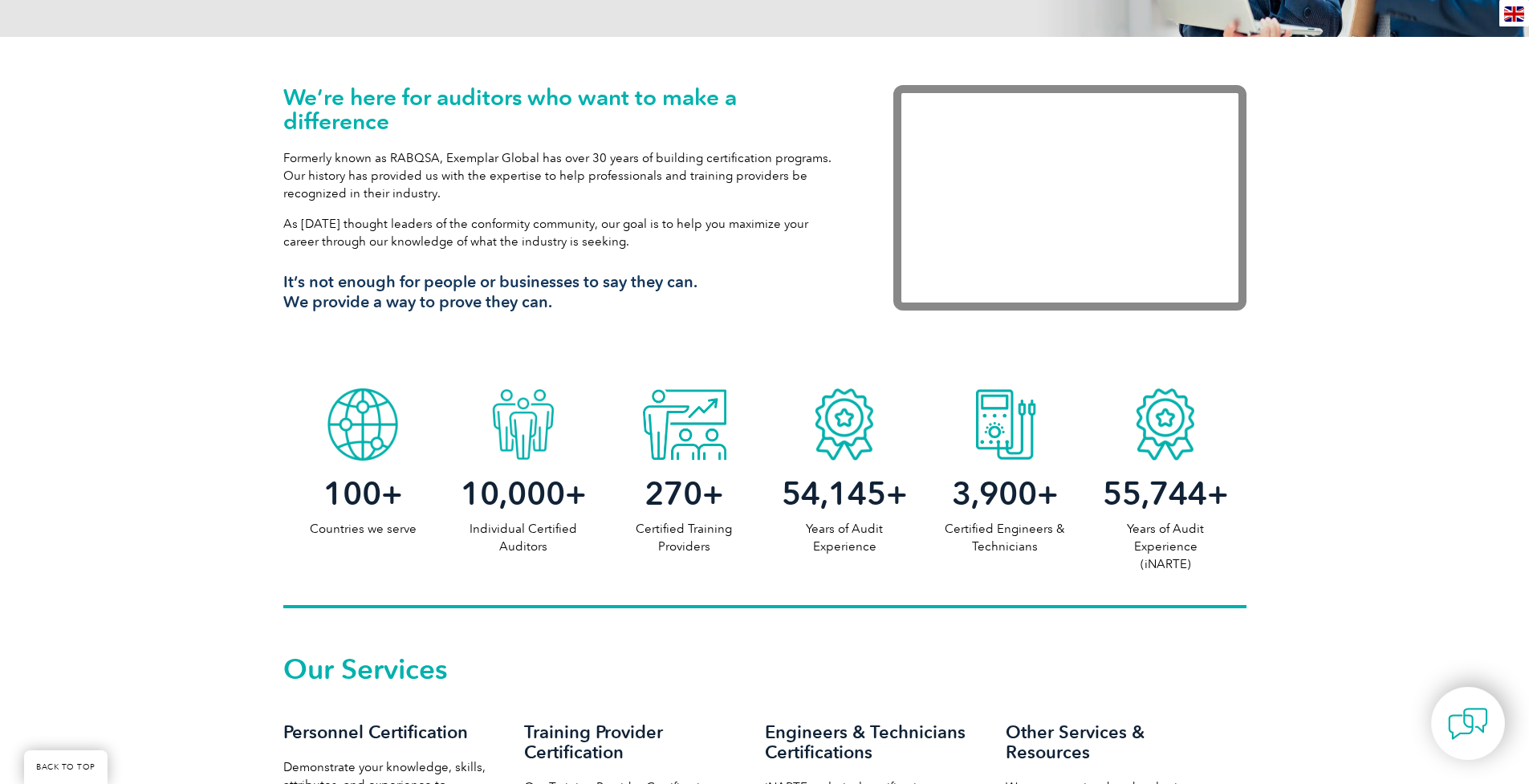
scroll to position [849, 0]
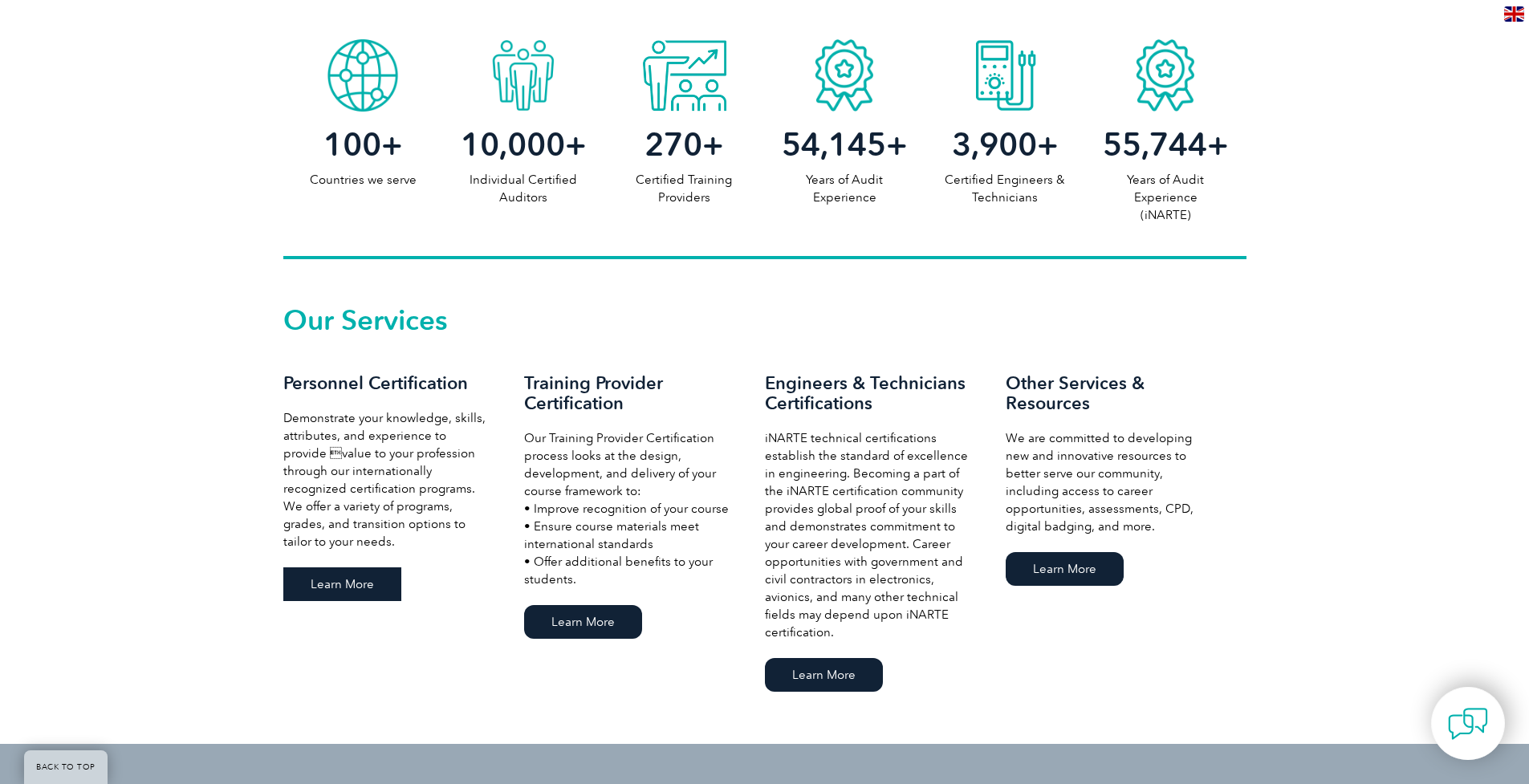
click at [332, 584] on link "Learn More" at bounding box center [342, 584] width 118 height 34
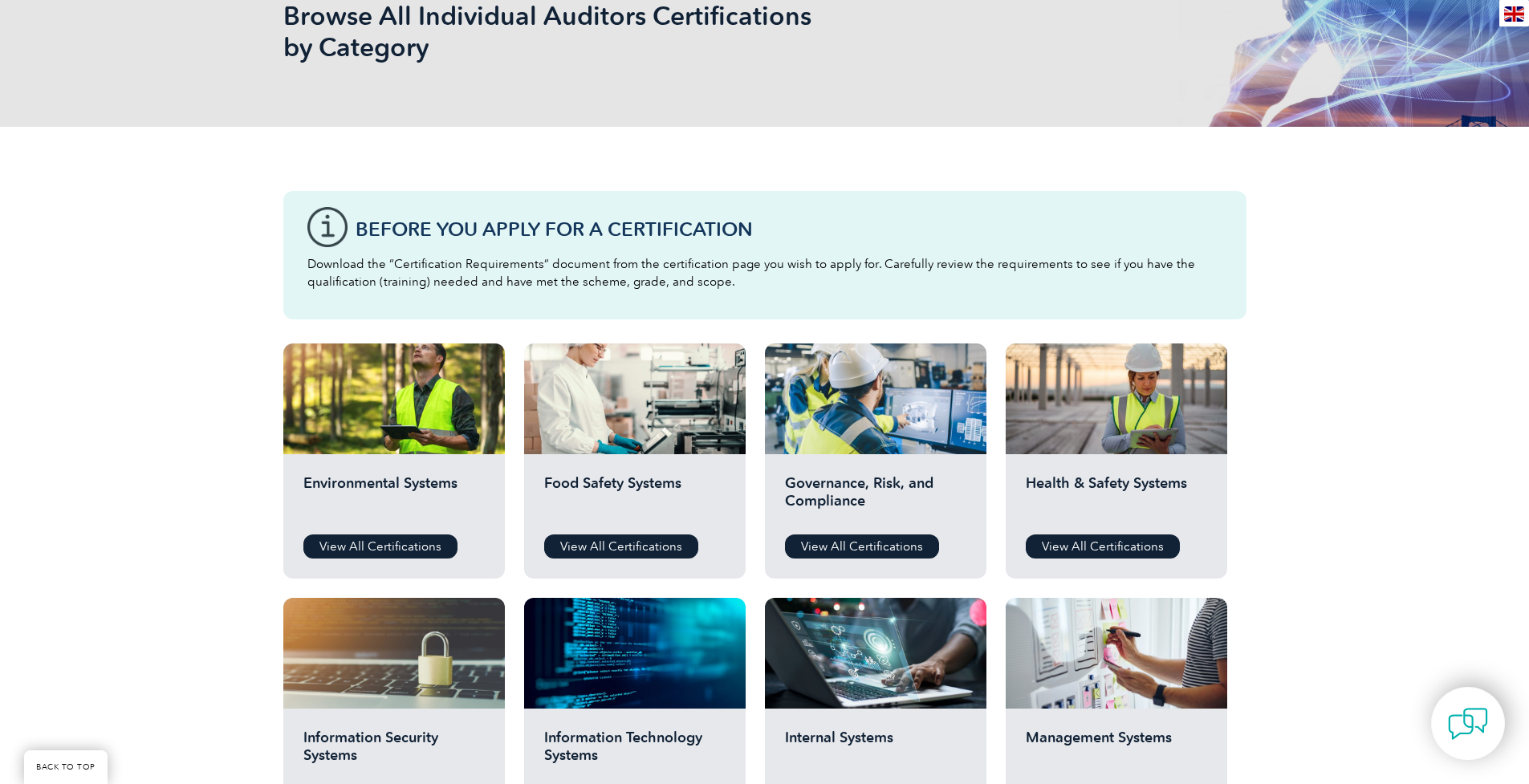
scroll to position [413, 0]
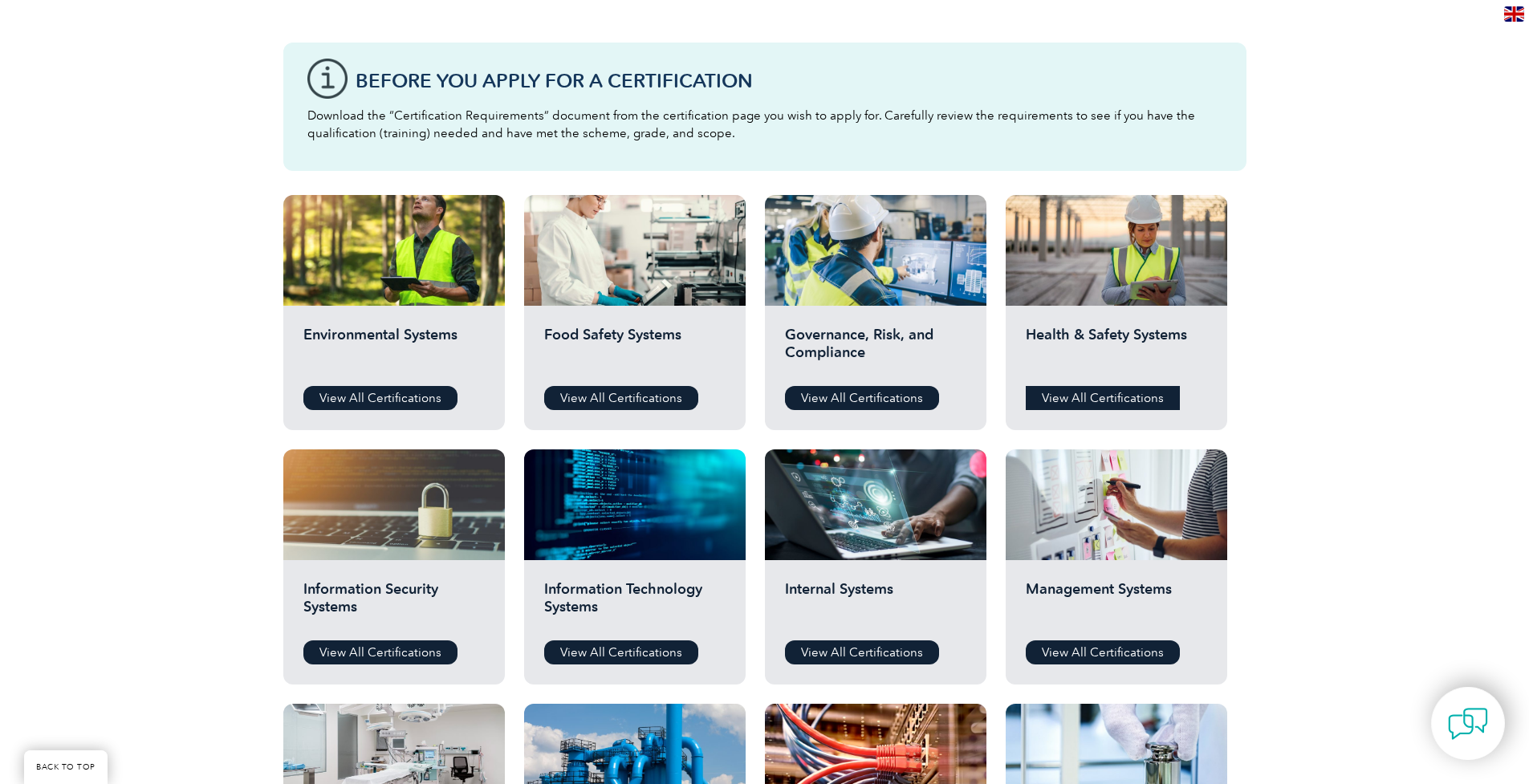
click at [1093, 390] on link "View All Certifications" at bounding box center [1102, 398] width 154 height 24
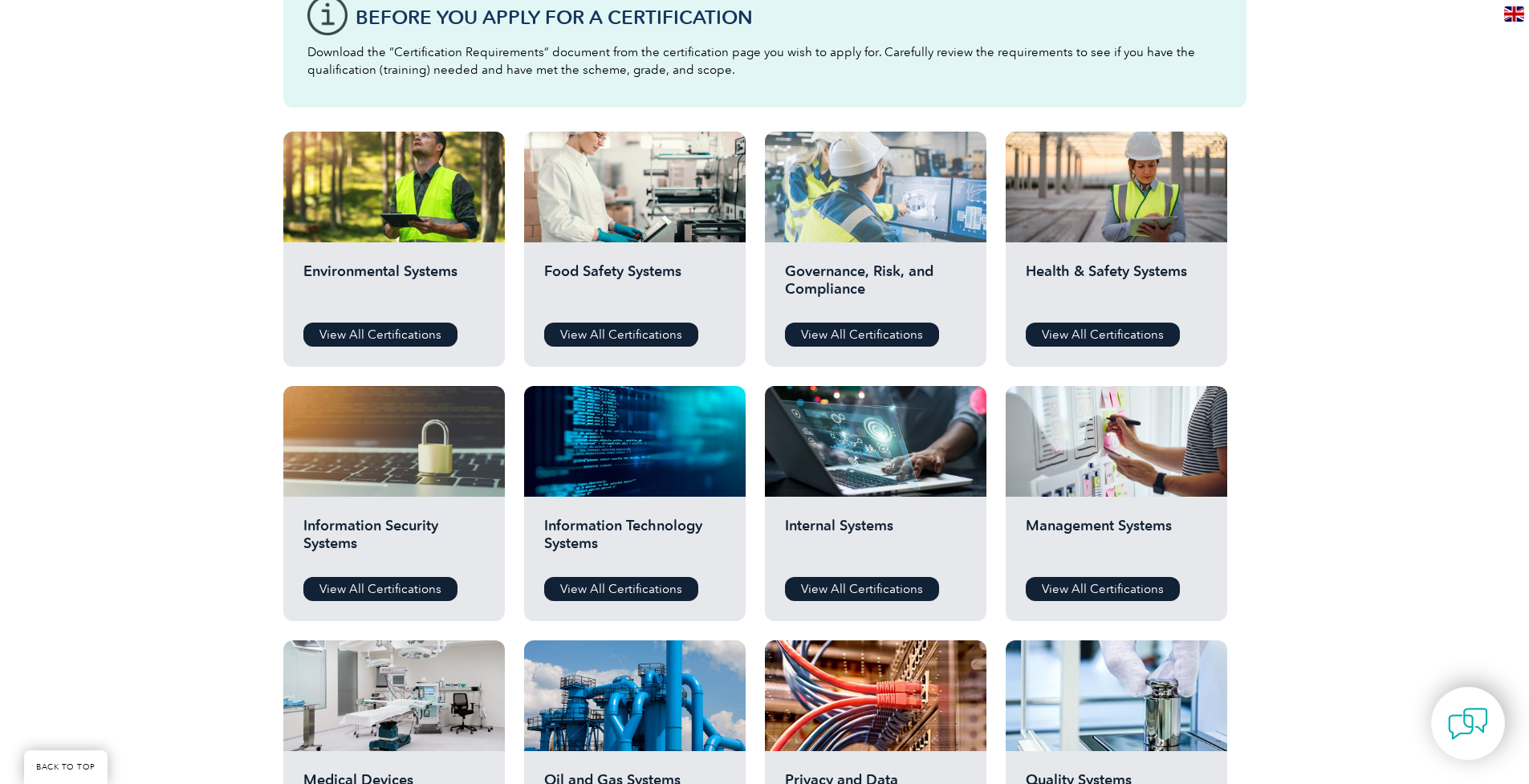
scroll to position [143, 0]
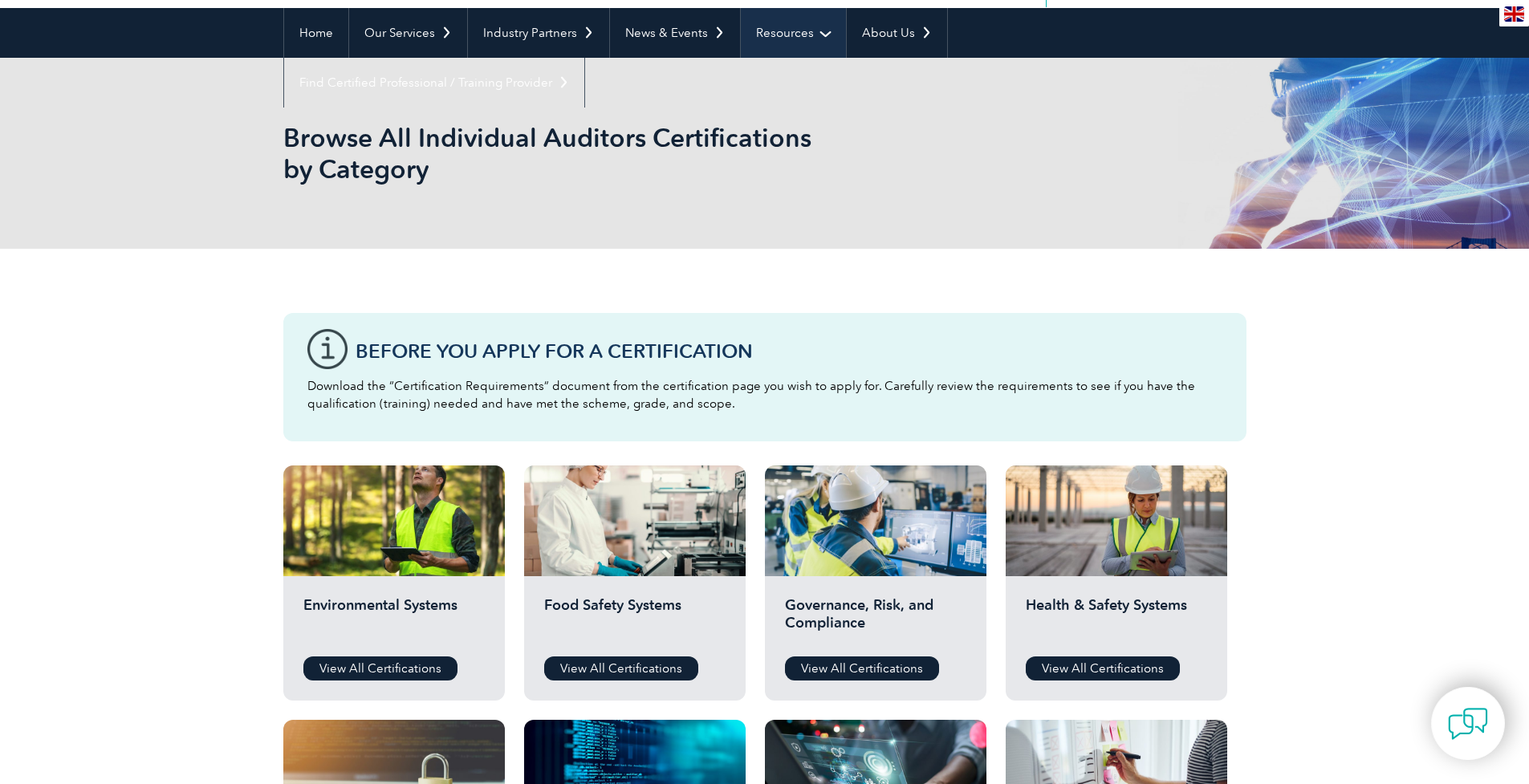
click at [759, 36] on link "Resources" at bounding box center [793, 33] width 105 height 50
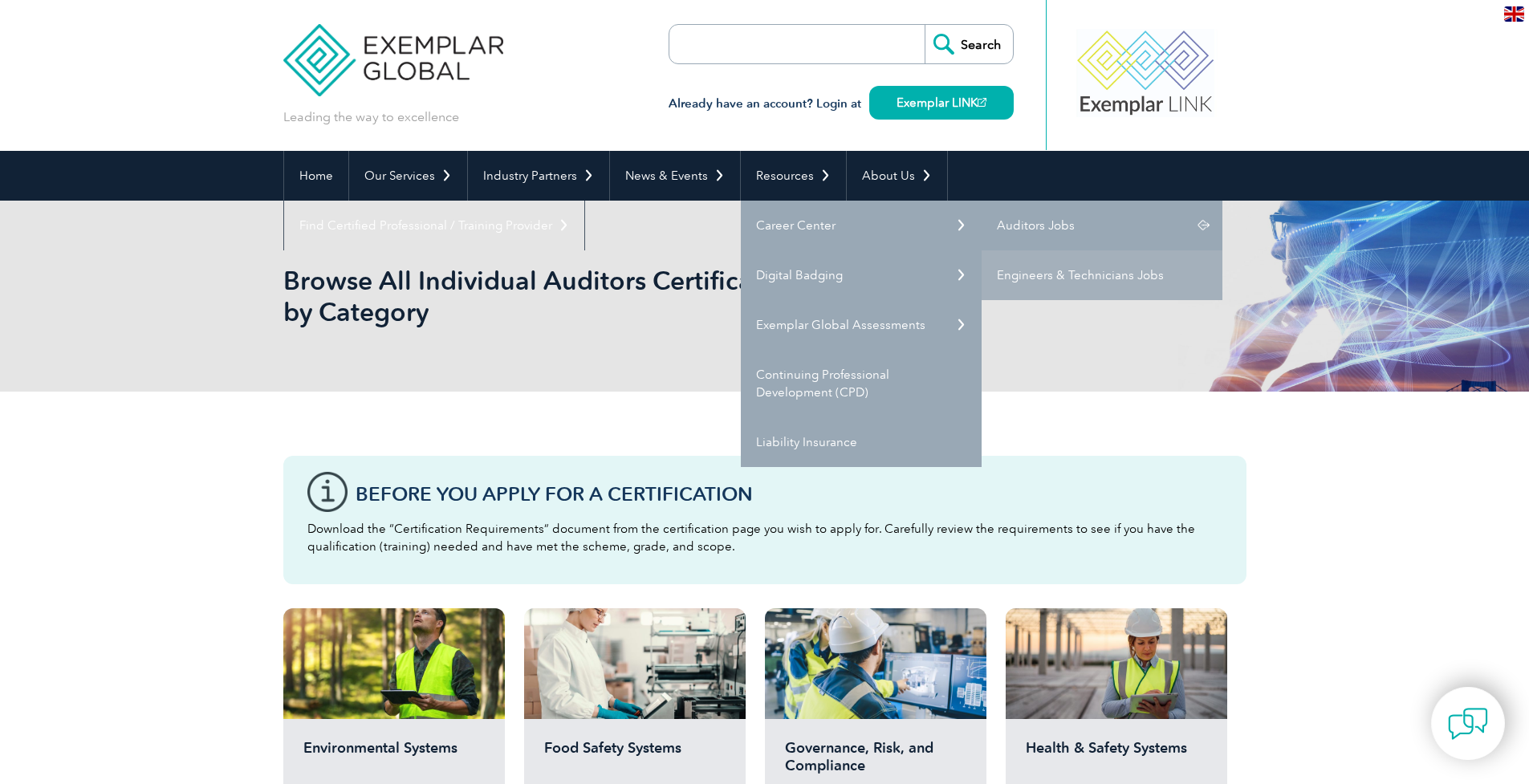
click at [1032, 226] on link "Auditors Jobs" at bounding box center [1102, 226] width 240 height 50
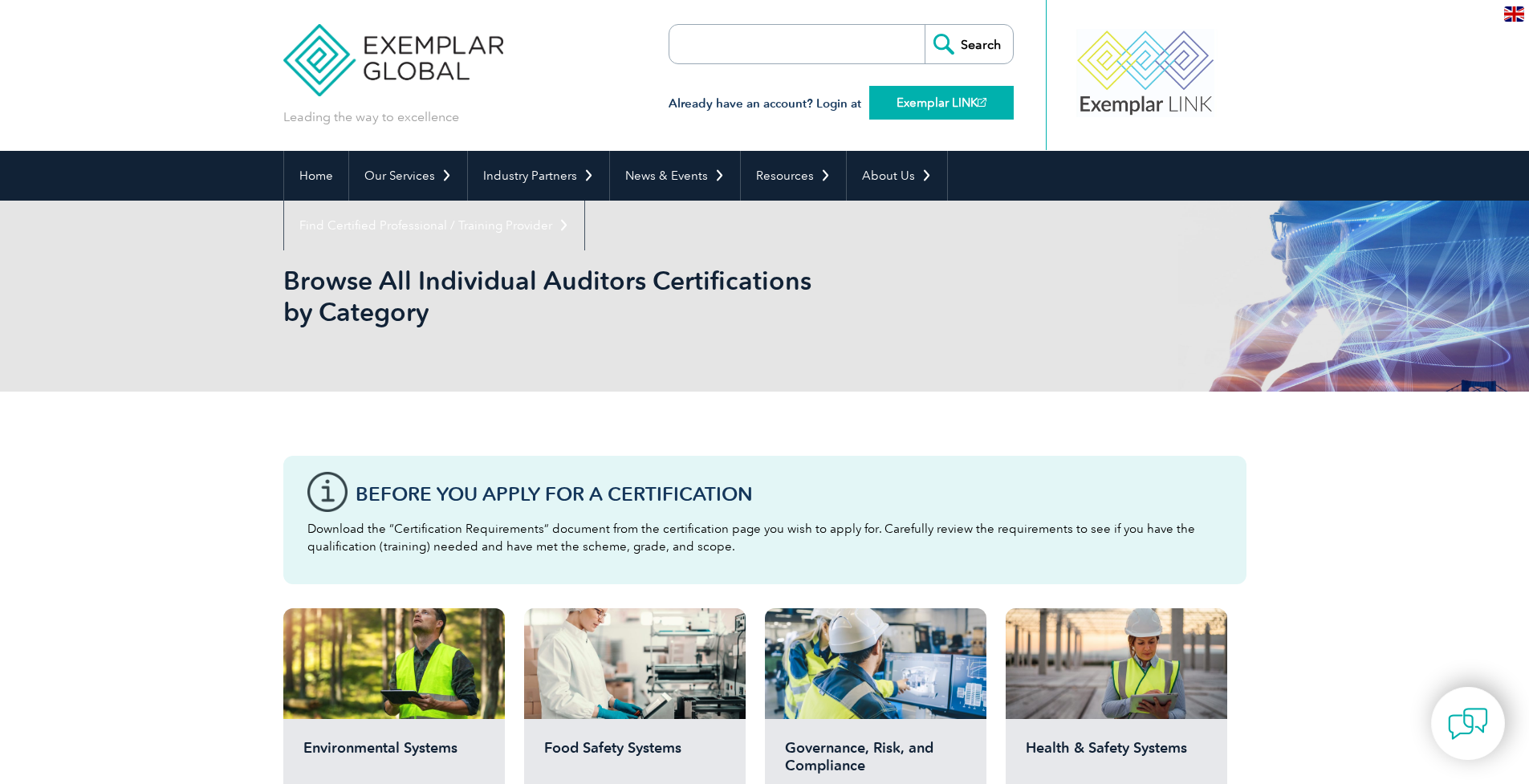
click at [976, 105] on link "Exemplar LINK" at bounding box center [941, 102] width 144 height 34
click at [1075, 337] on div "Browse All Individual Auditors Certifications by Category" at bounding box center [765, 296] width 963 height 191
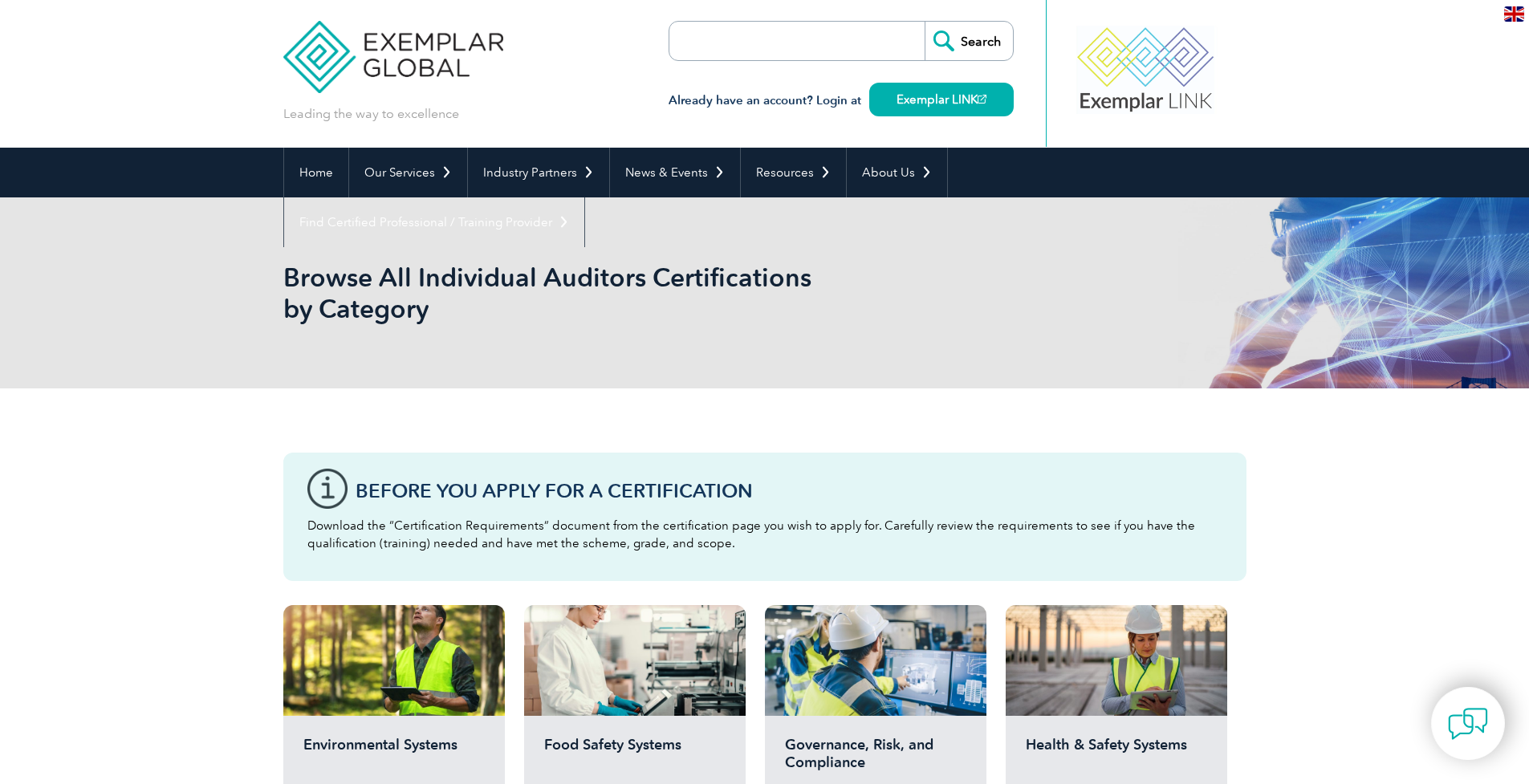
scroll to position [352, 0]
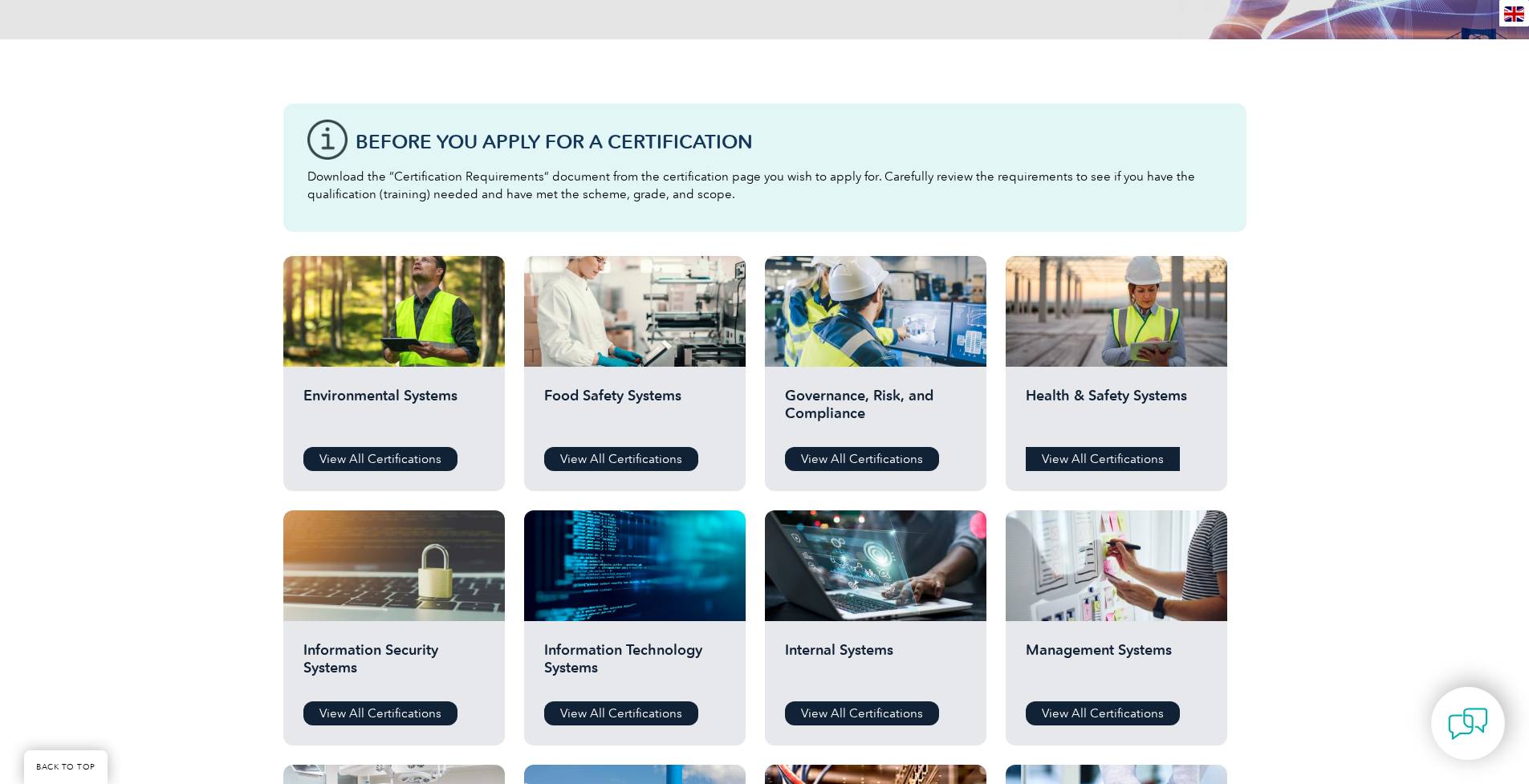
click at [1109, 456] on link "View All Certifications" at bounding box center [1102, 459] width 154 height 24
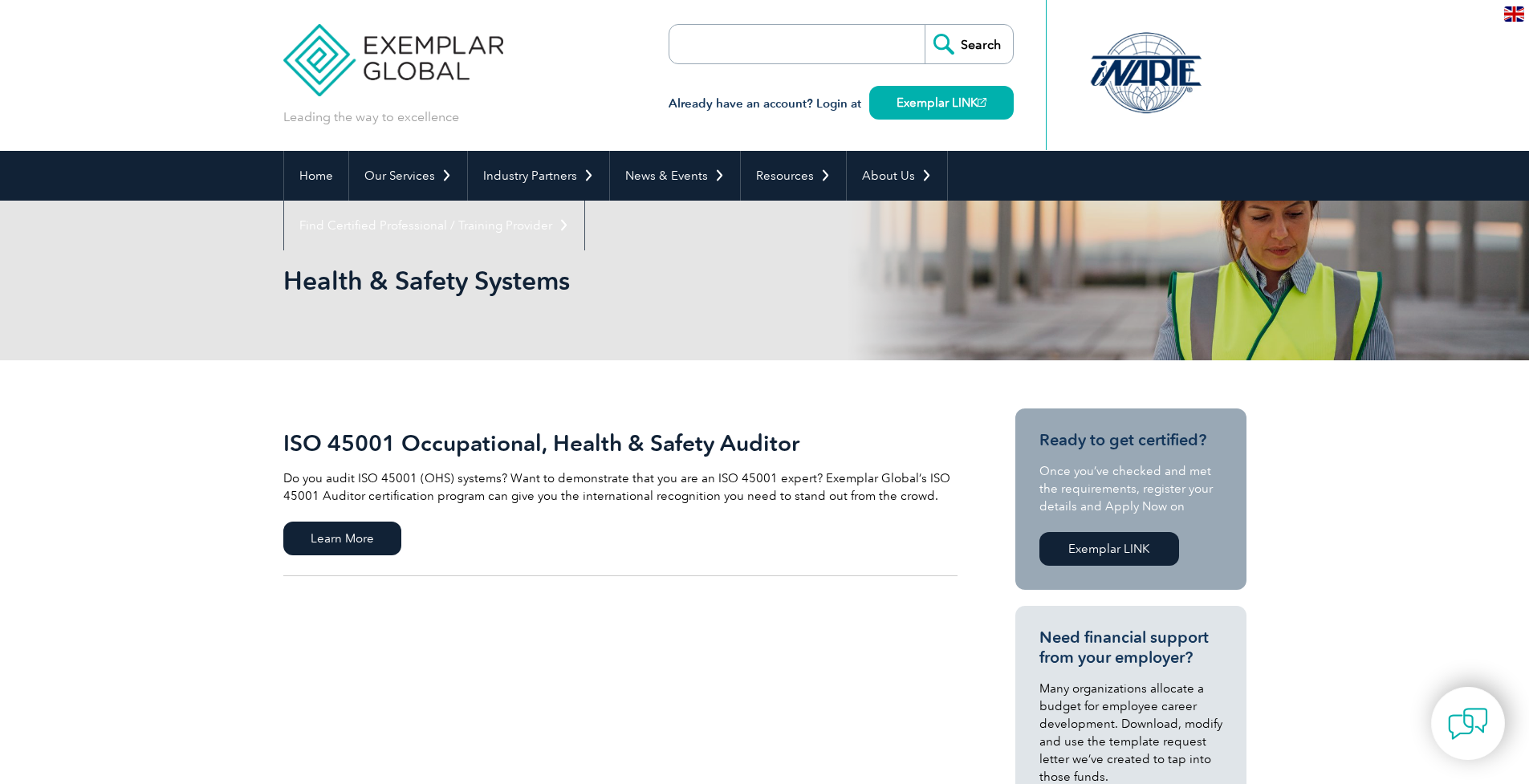
scroll to position [3, 0]
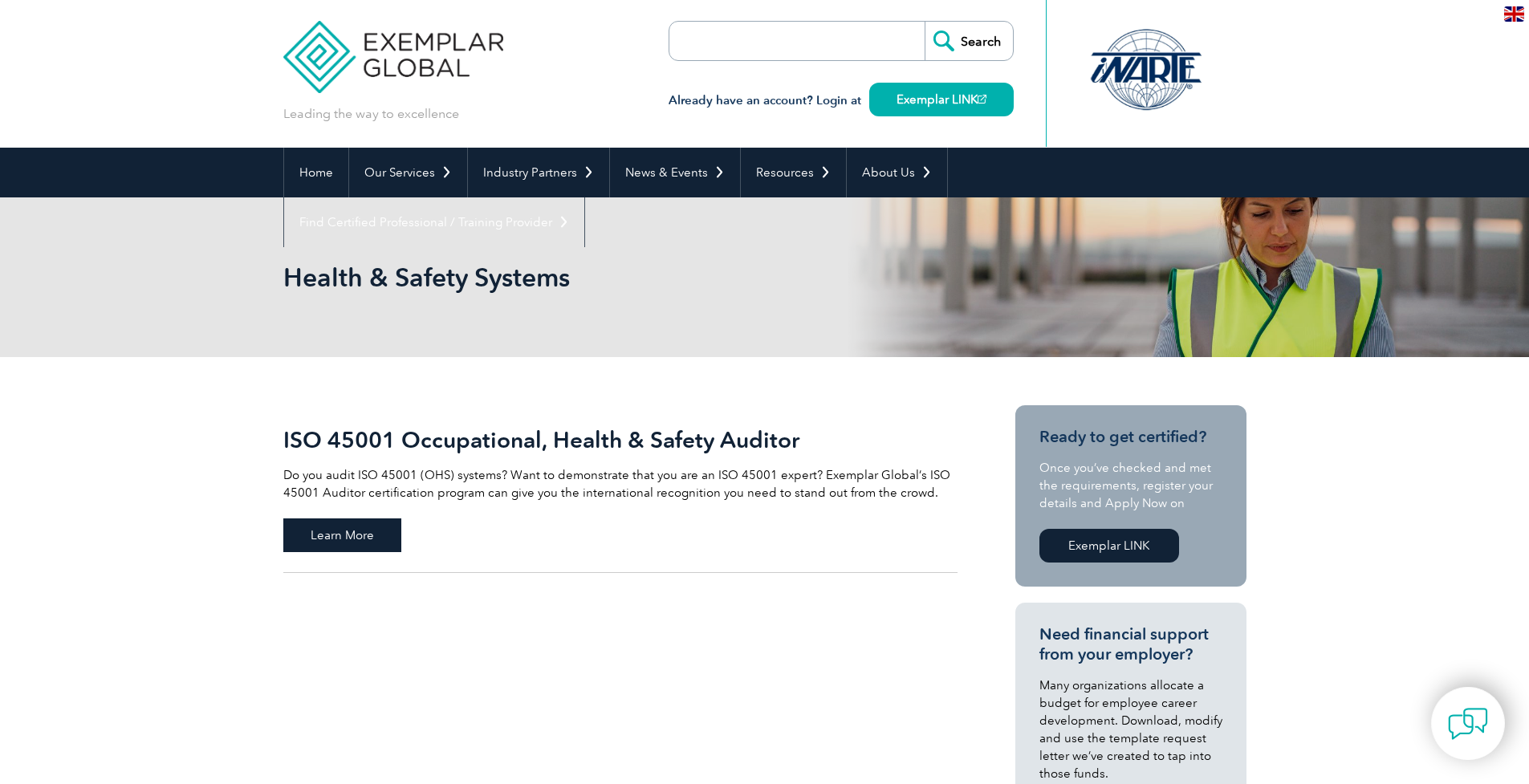
click at [362, 533] on span "Learn More" at bounding box center [342, 536] width 118 height 34
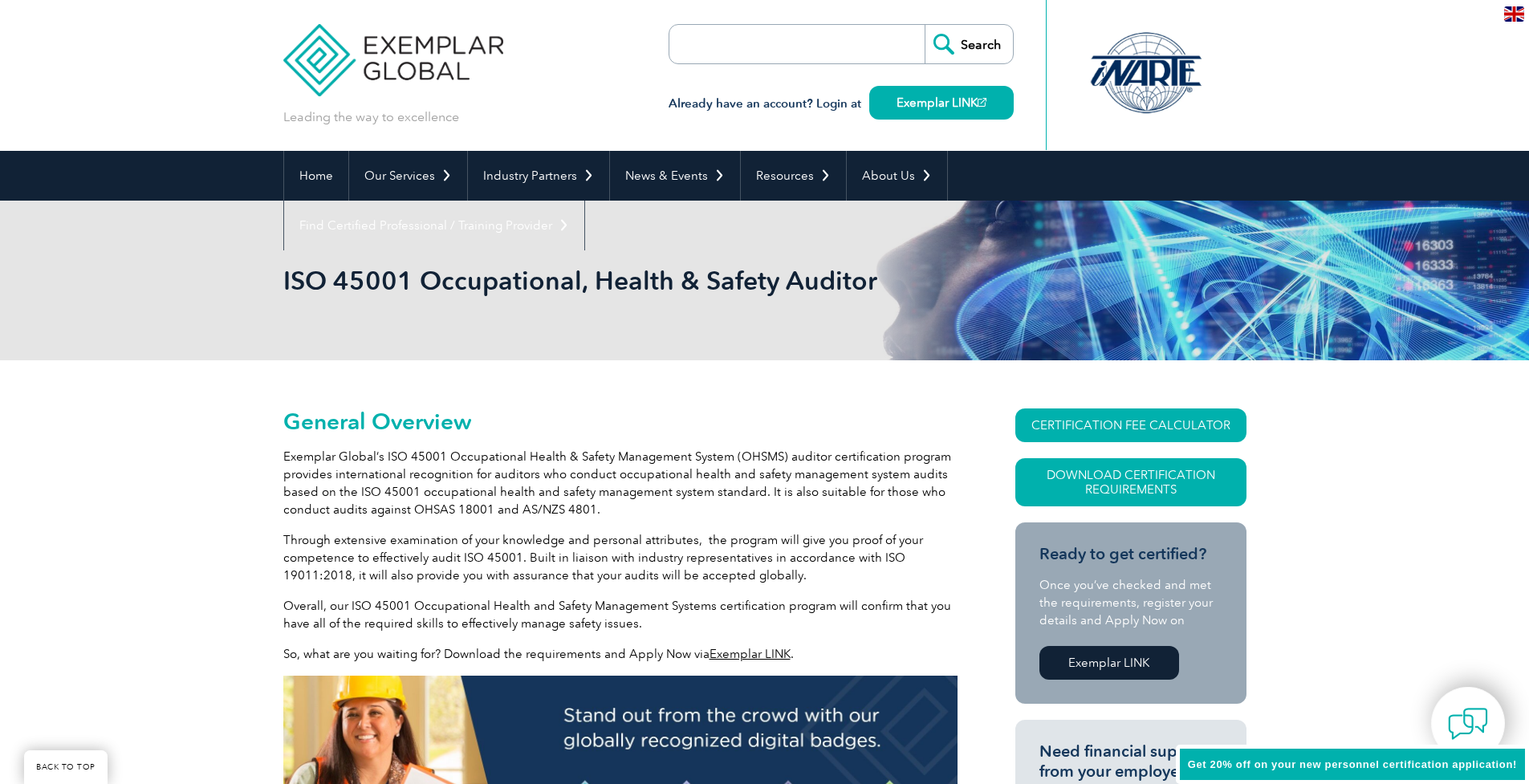
scroll to position [344, 0]
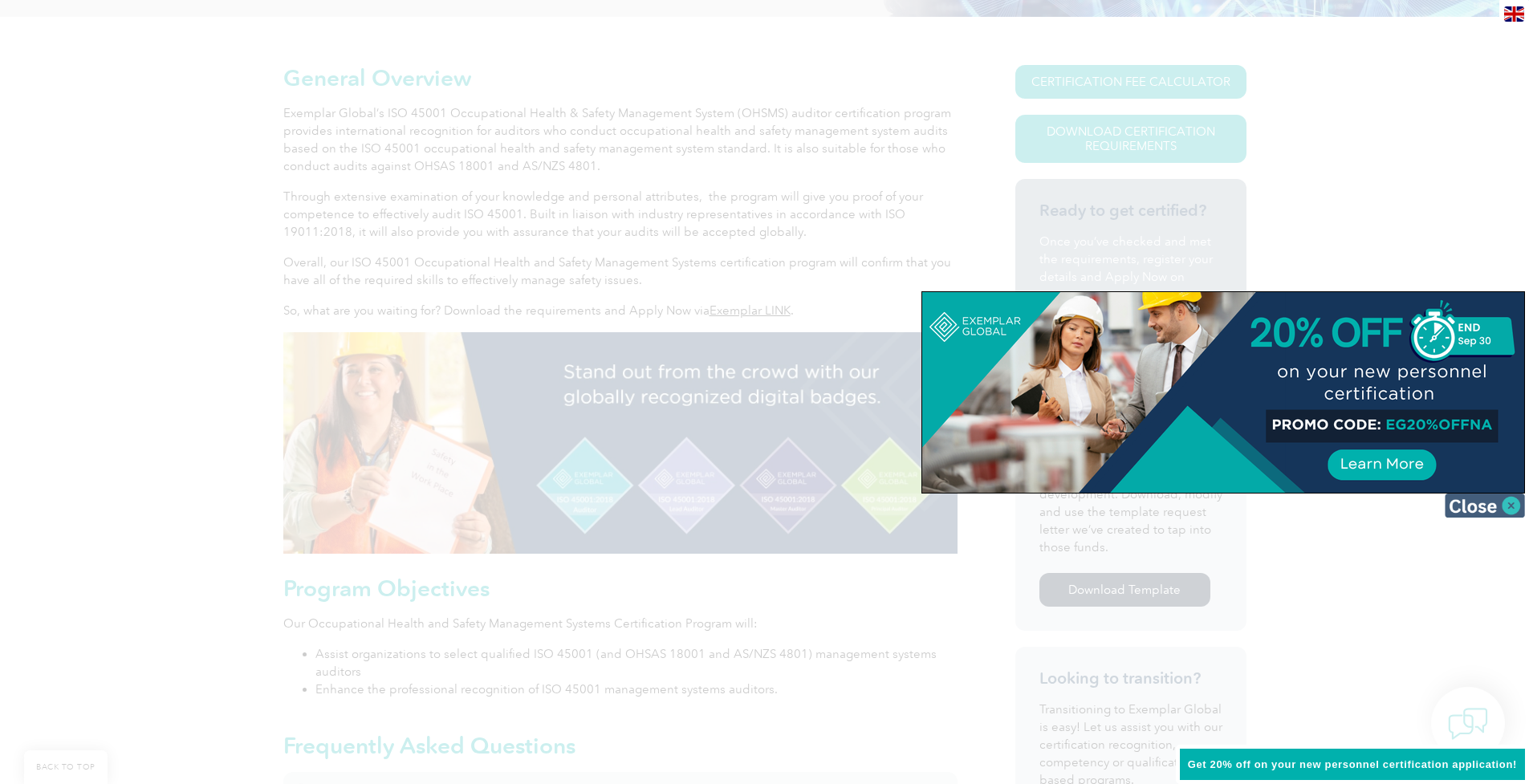
click at [1472, 507] on img at bounding box center [1485, 506] width 80 height 24
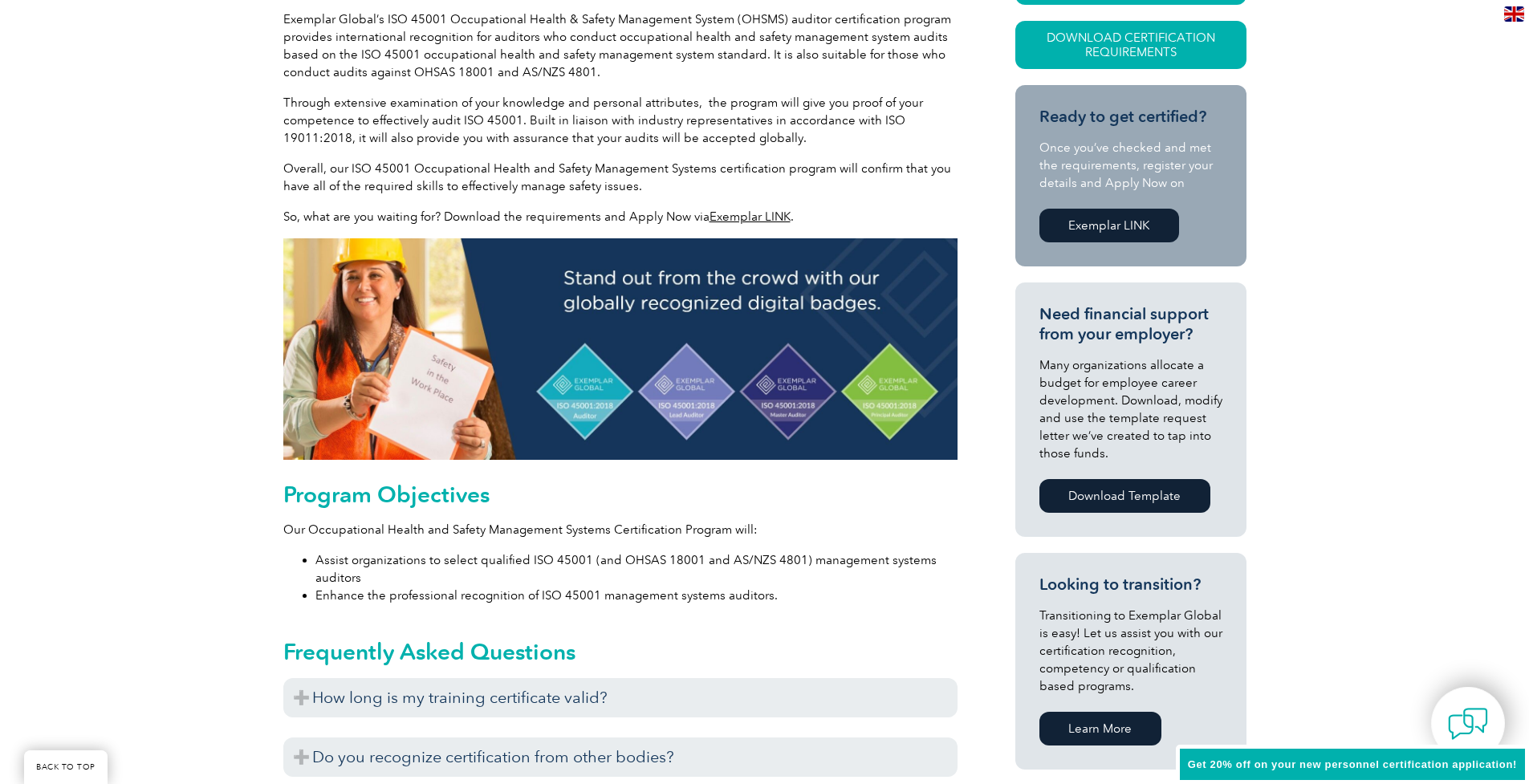
scroll to position [940, 0]
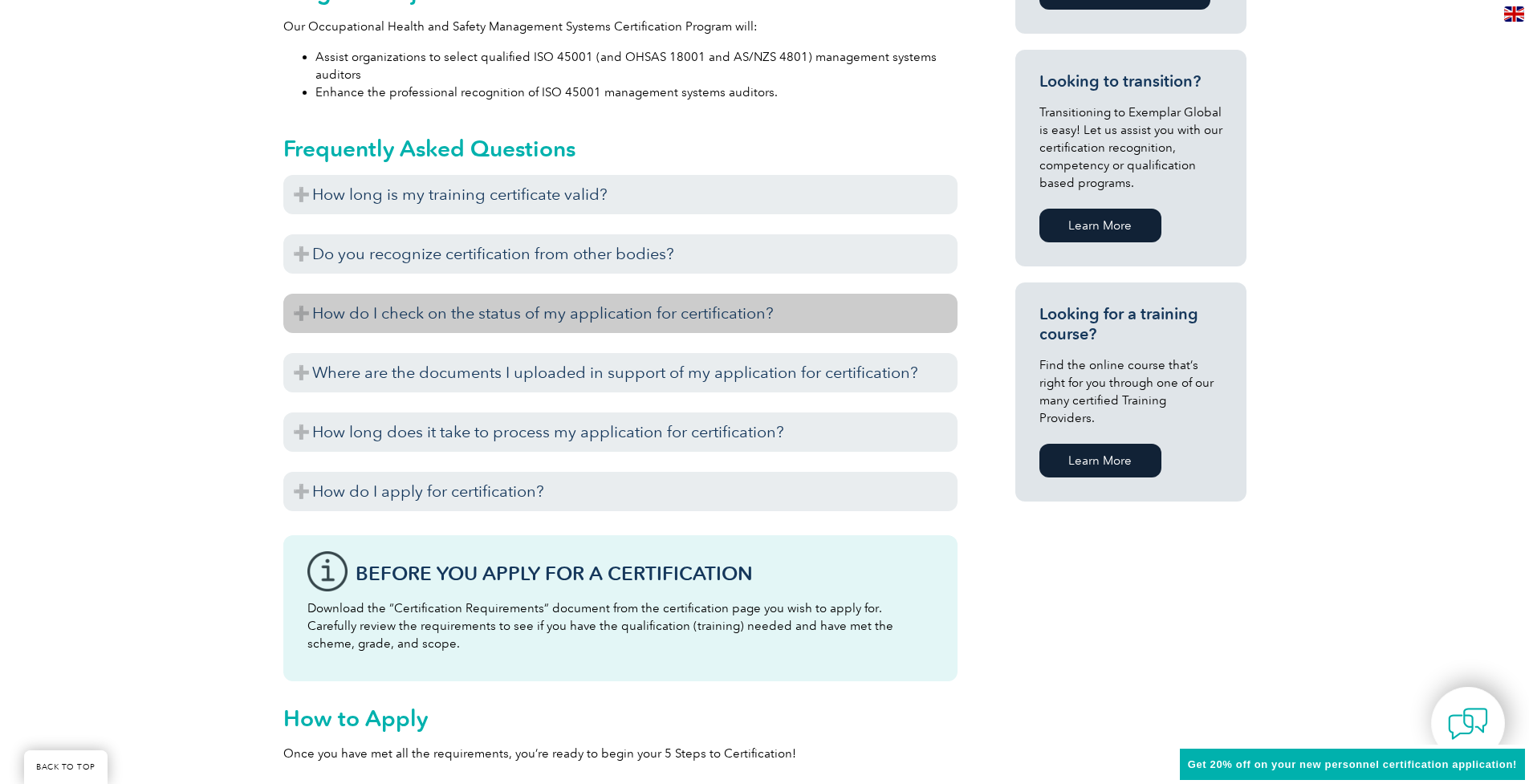
click at [525, 313] on h3 "How do I check on the status of my application for certification?" at bounding box center [620, 313] width 675 height 40
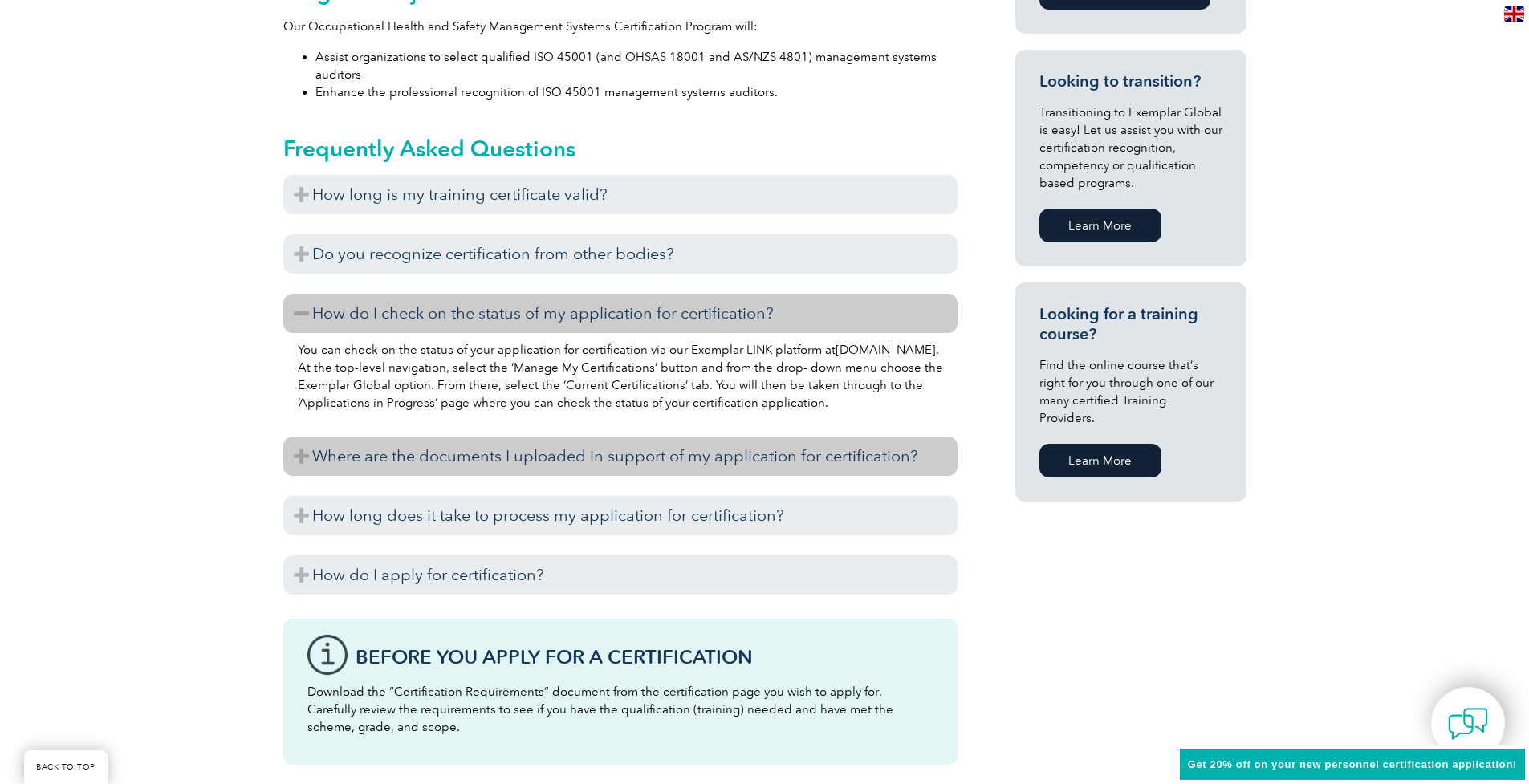
click at [451, 458] on h3 "Where are the documents I uploaded in support of my application for certificati…" at bounding box center [620, 456] width 675 height 40
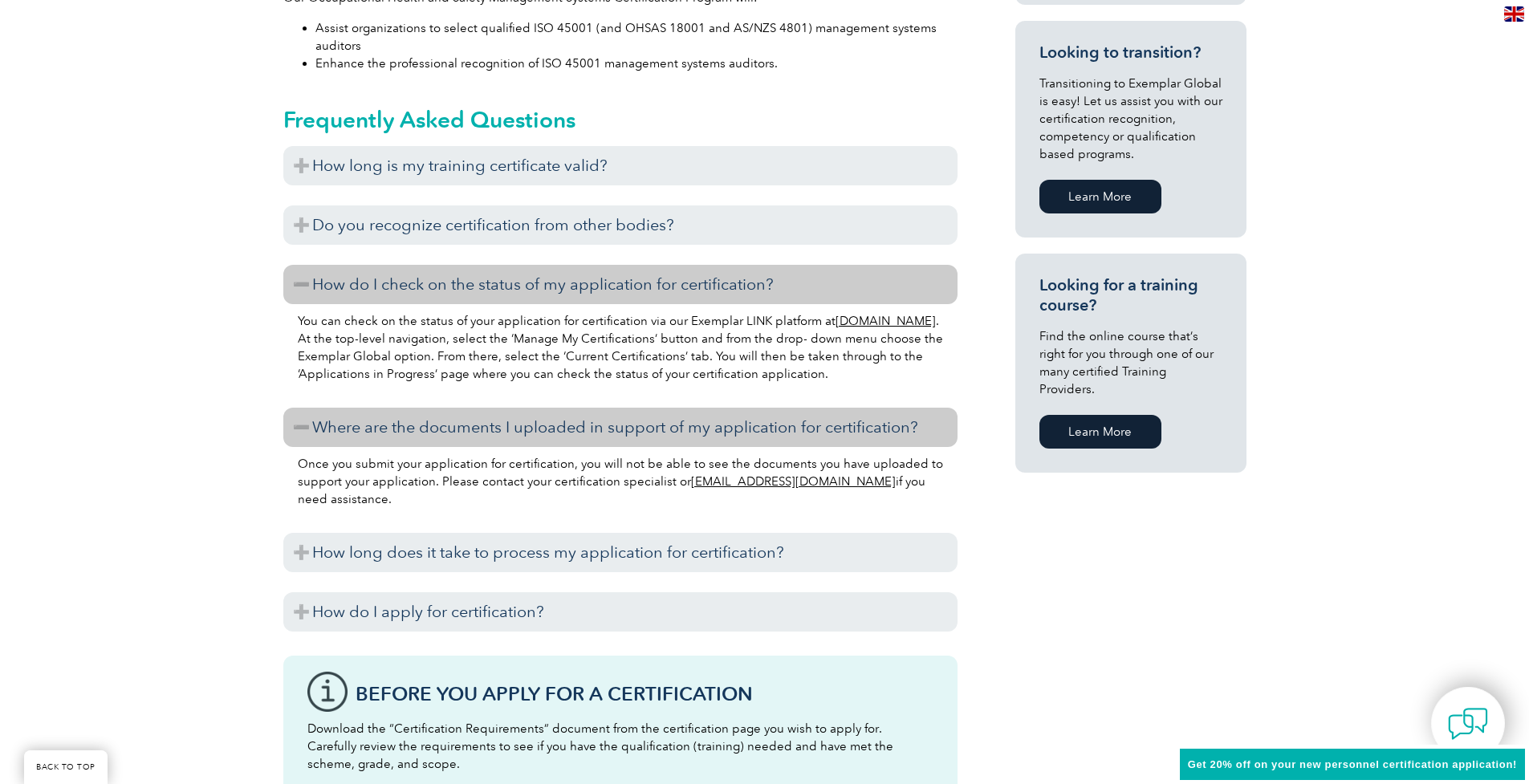
scroll to position [1030, 0]
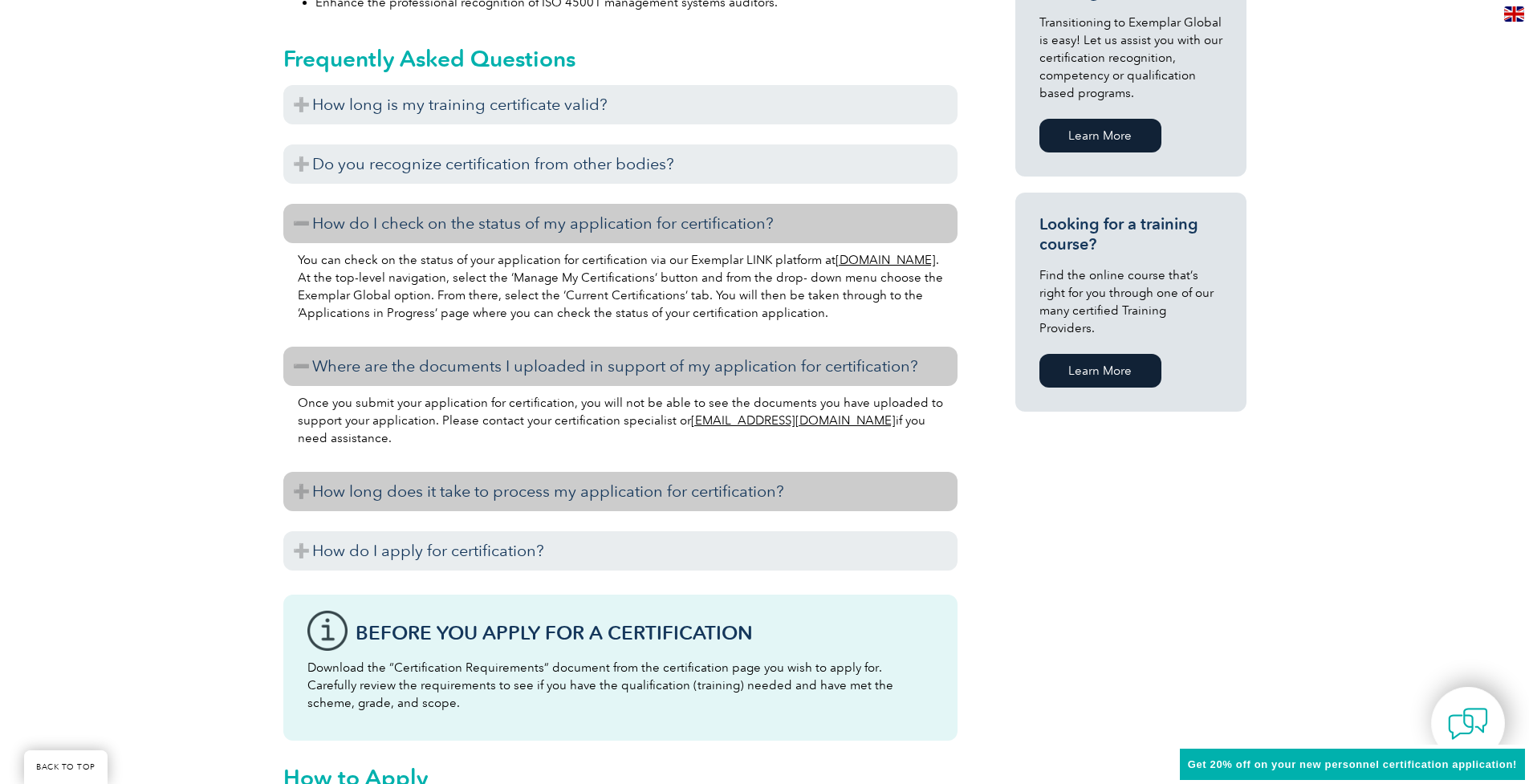
click at [442, 498] on h3 "How long does it take to process my application for certification?" at bounding box center [620, 491] width 675 height 40
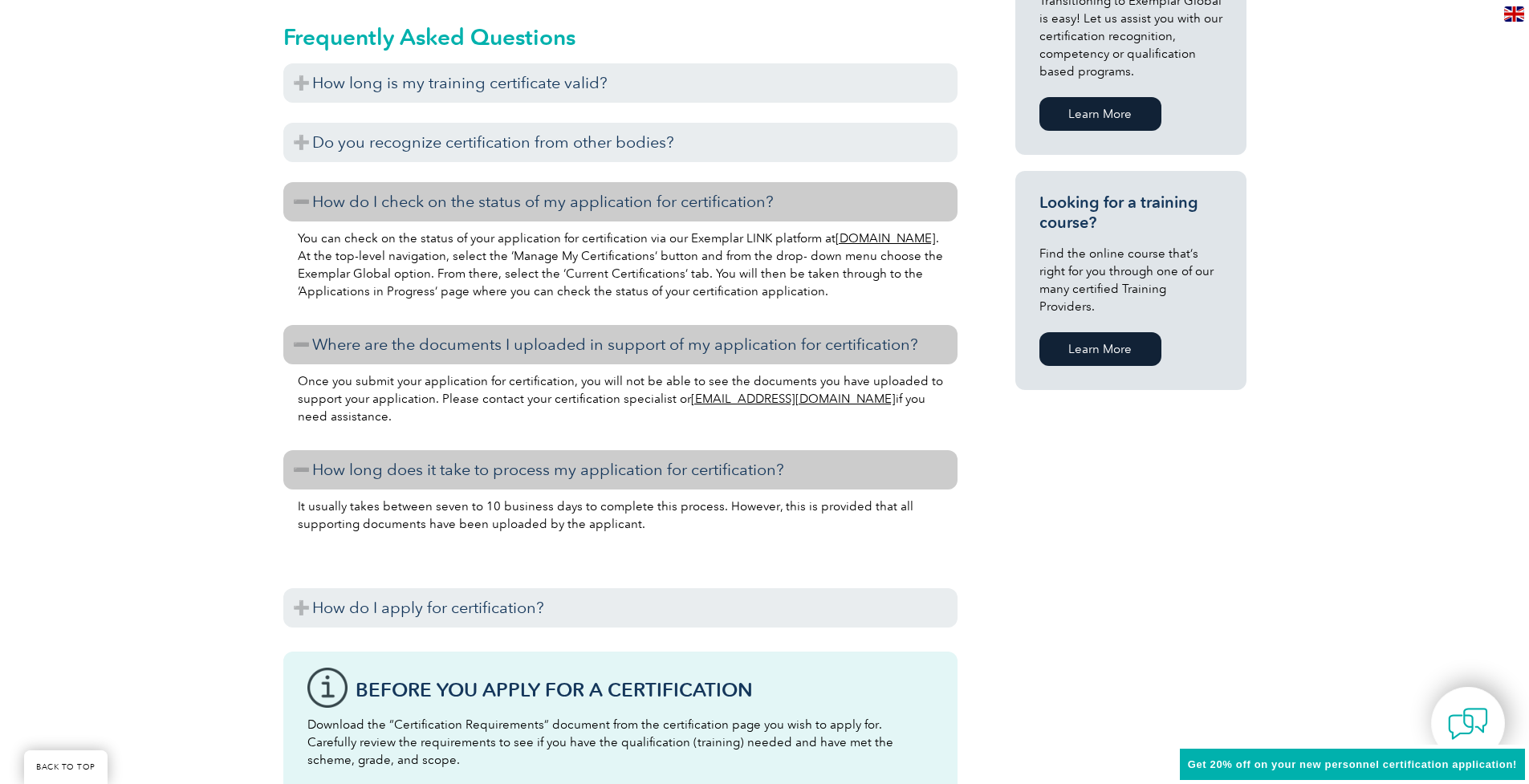
scroll to position [1392, 0]
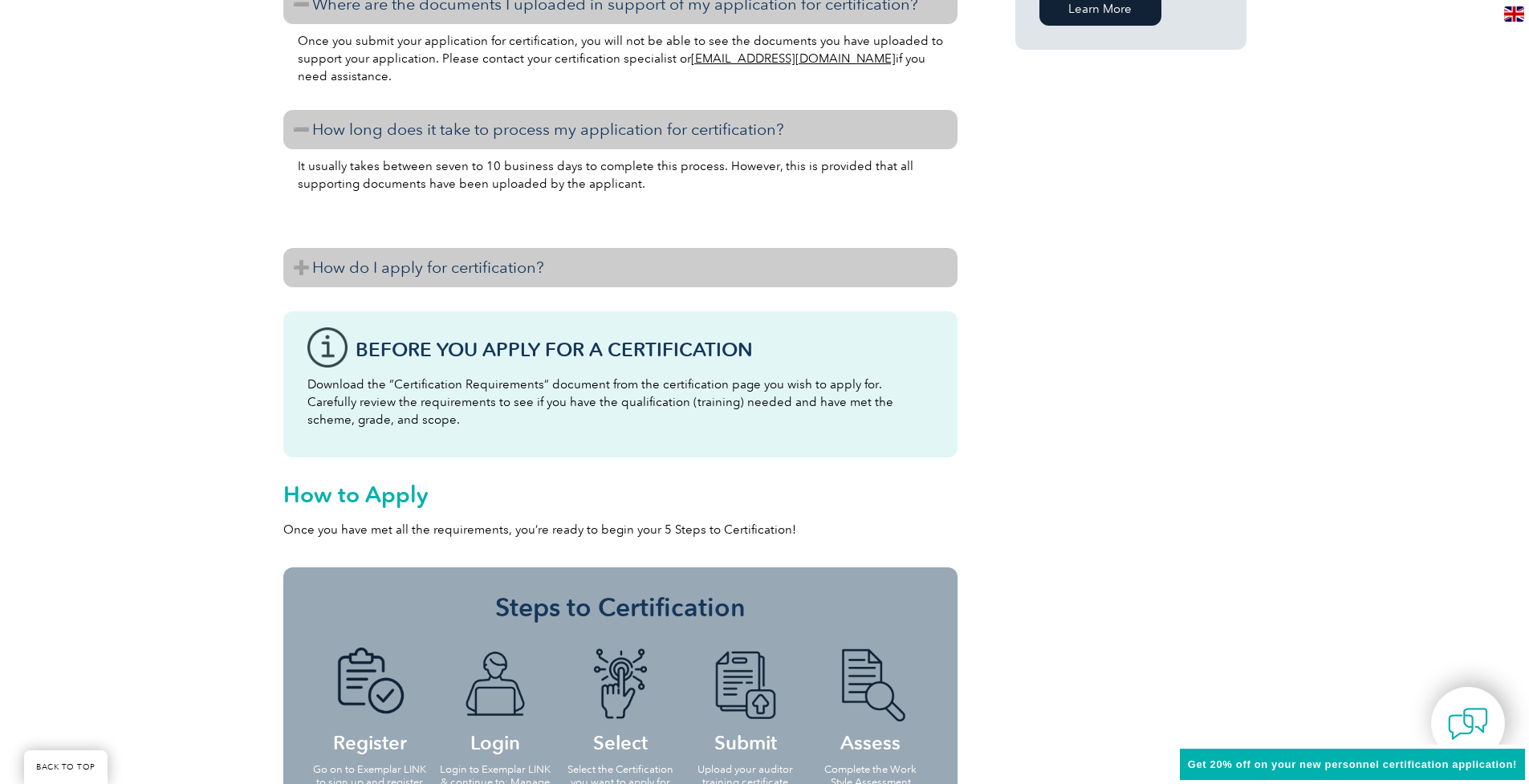
click at [428, 256] on h3 "How do I apply for certification?" at bounding box center [620, 267] width 675 height 40
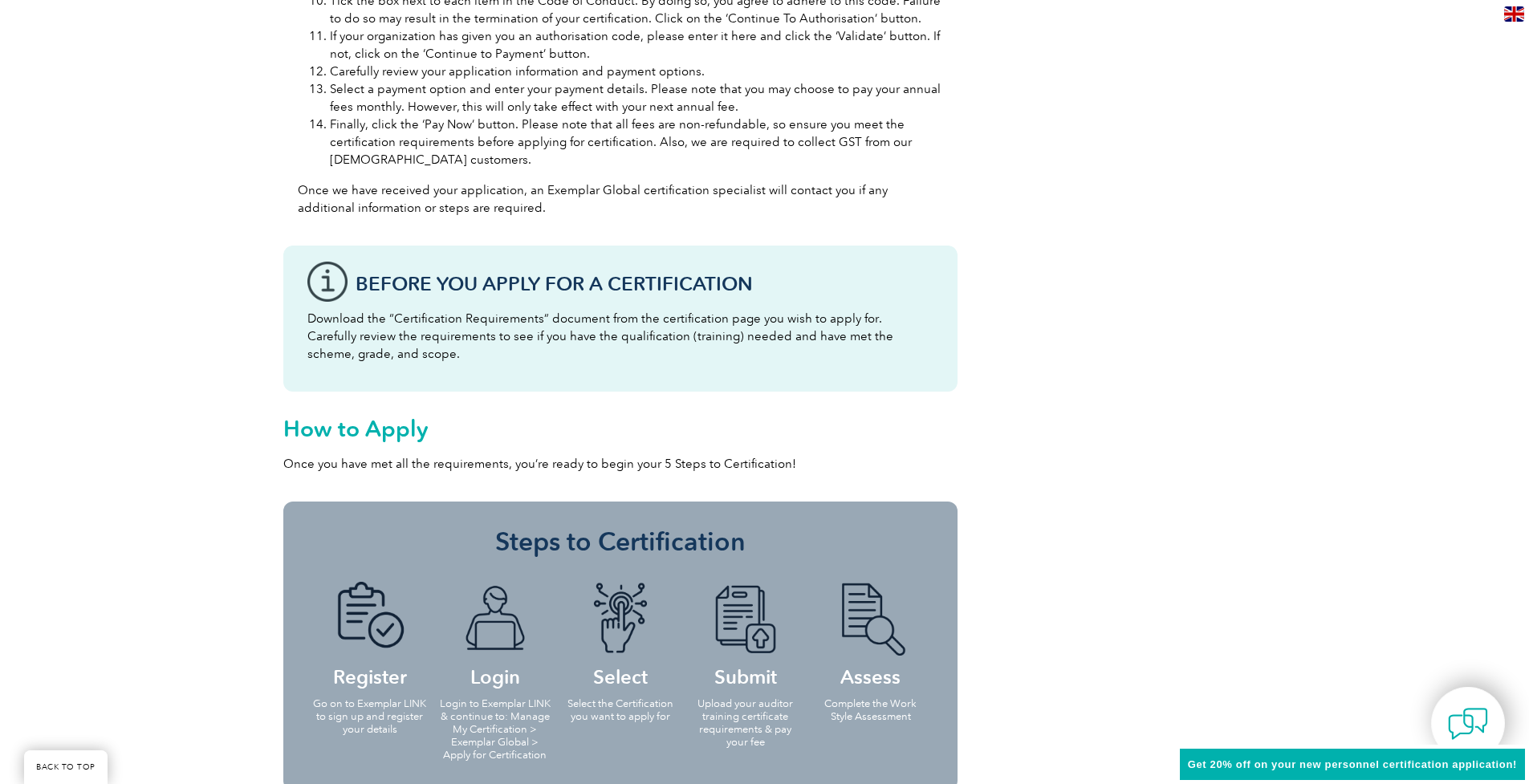
scroll to position [2354, 0]
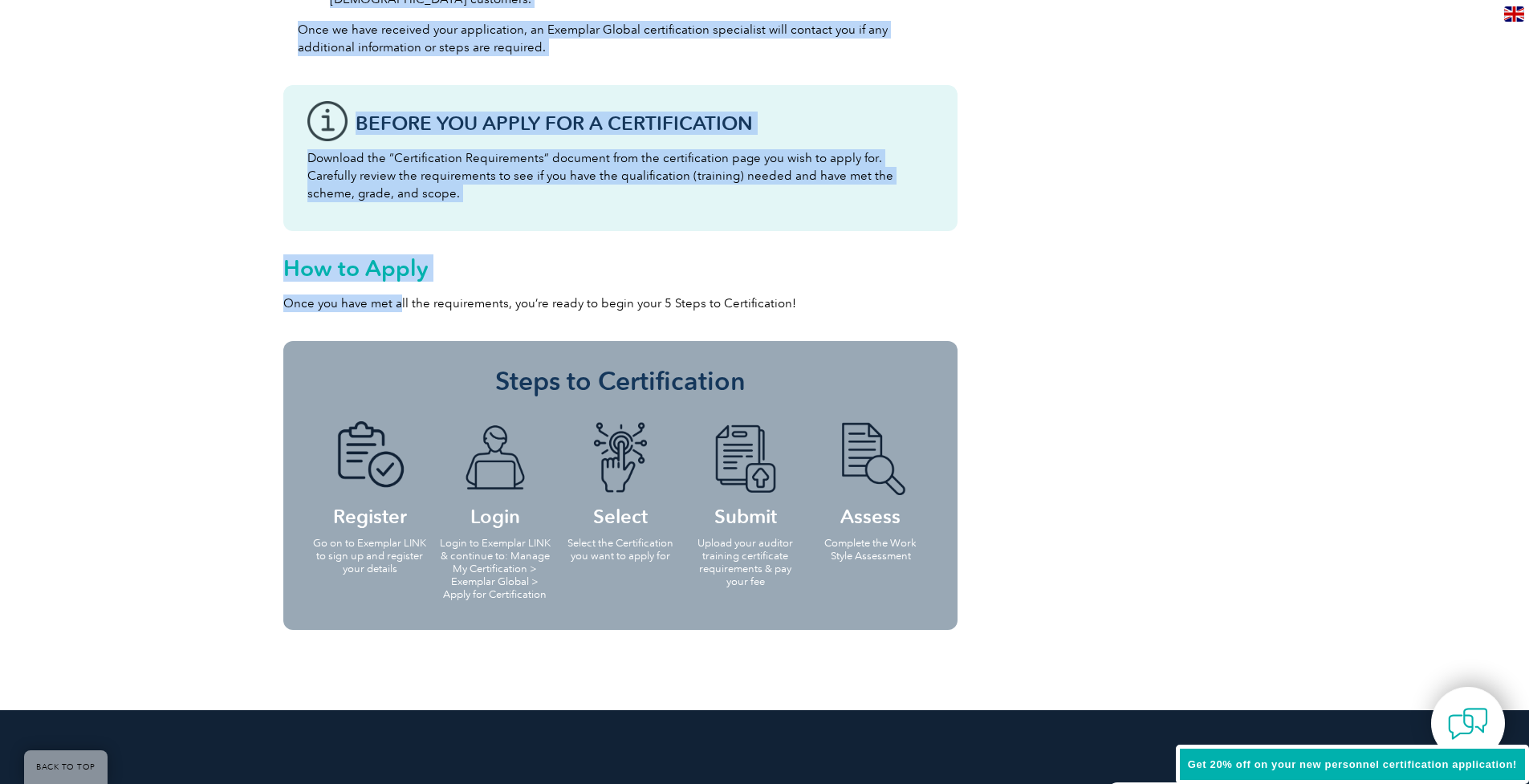
drag, startPoint x: 274, startPoint y: 308, endPoint x: 399, endPoint y: 301, distance: 125.2
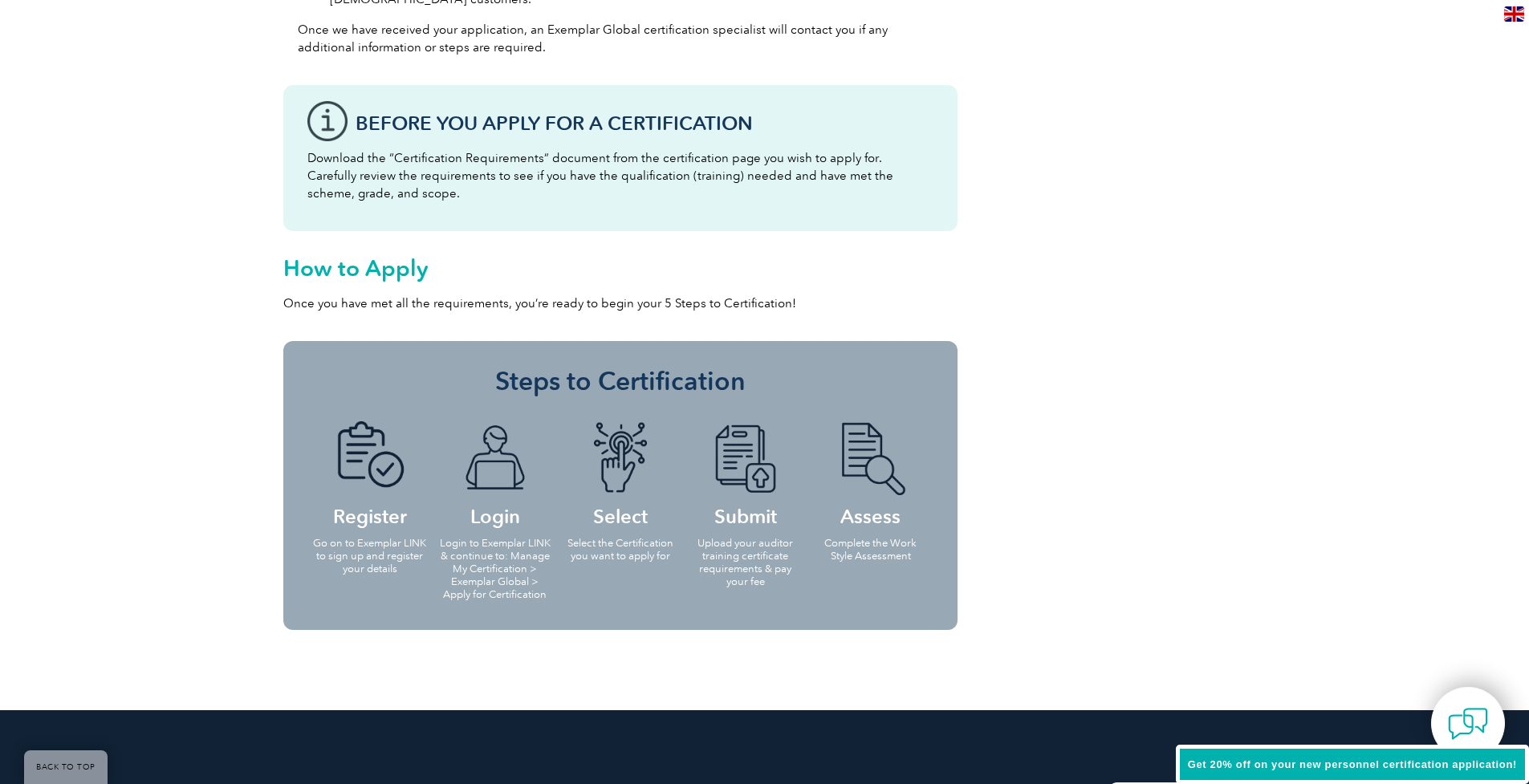
click at [779, 307] on p "Once you have met all the requirements, you’re ready to begin your 5 Steps to C…" at bounding box center [620, 303] width 675 height 18
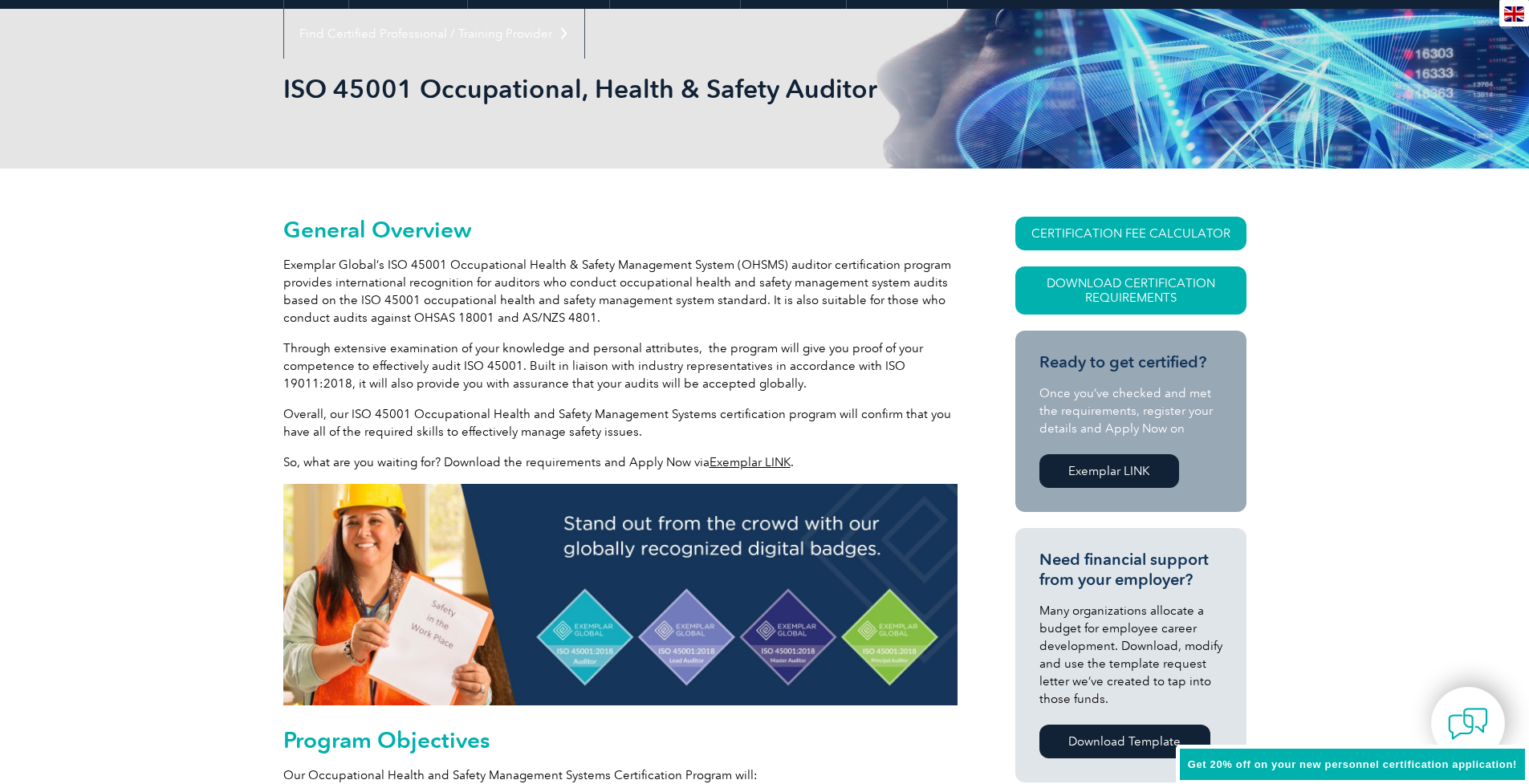
scroll to position [2, 0]
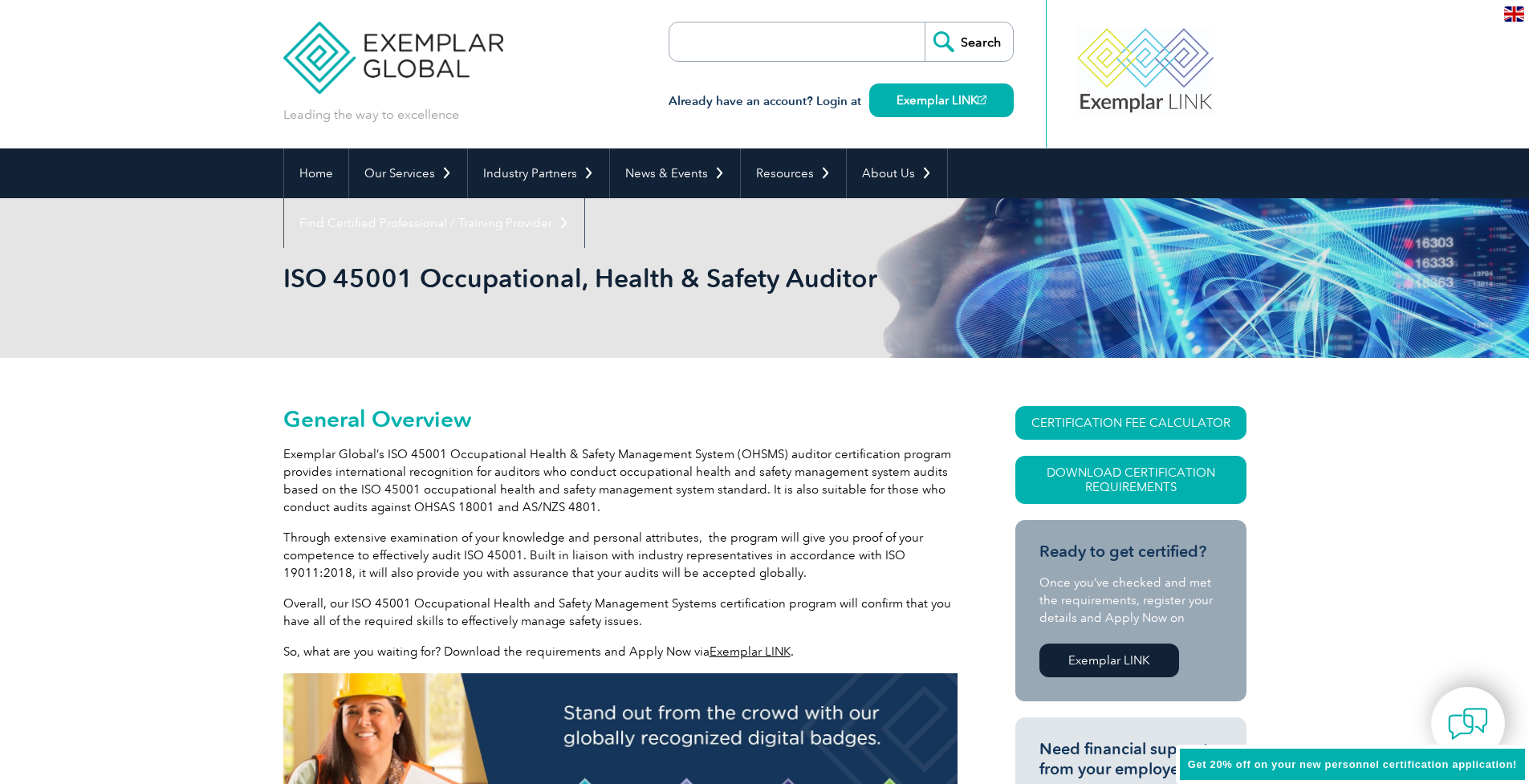
click at [258, 272] on div "ISO 45001 Occupational, Health & Safety Auditor" at bounding box center [764, 278] width 1529 height 160
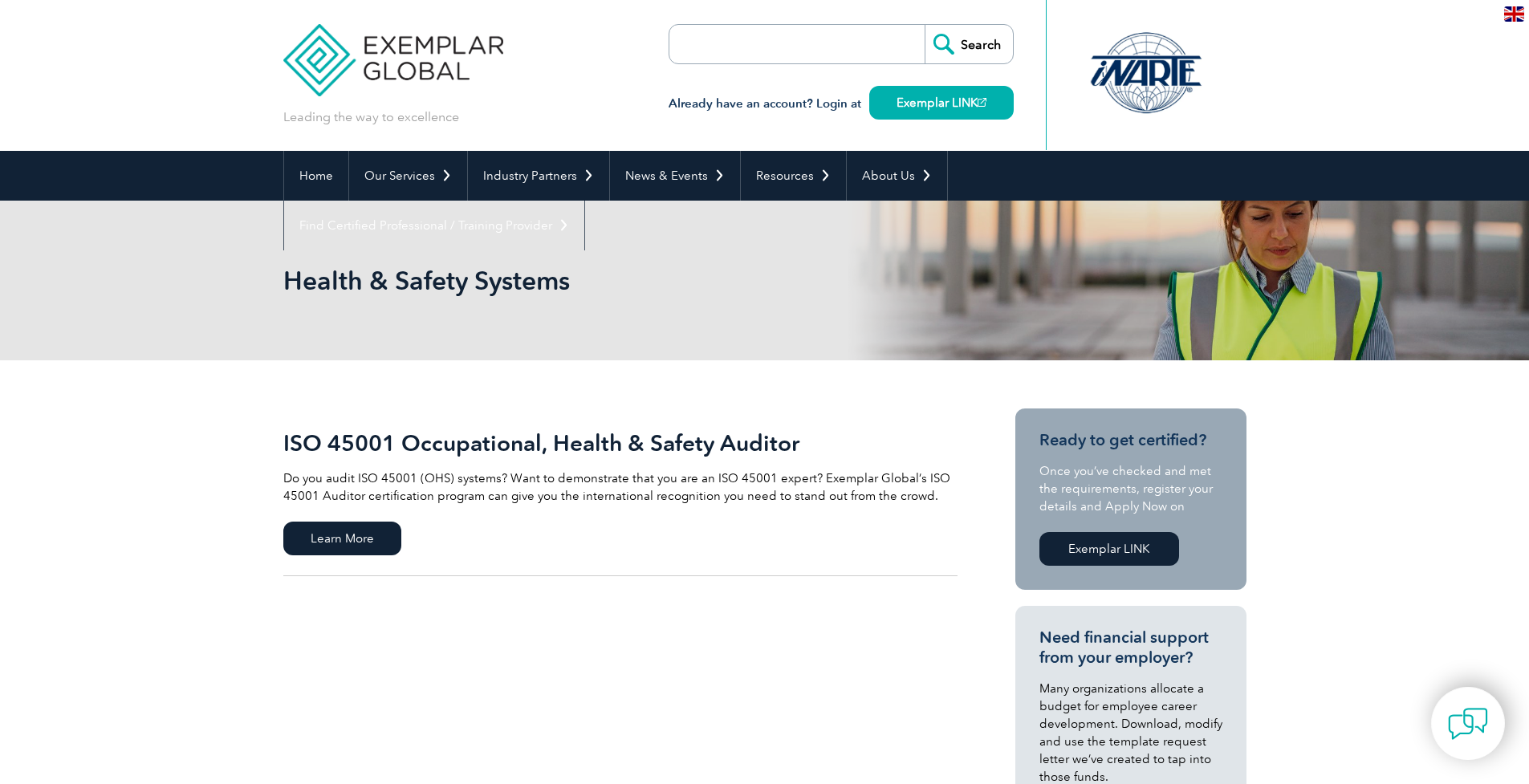
scroll to position [294, 0]
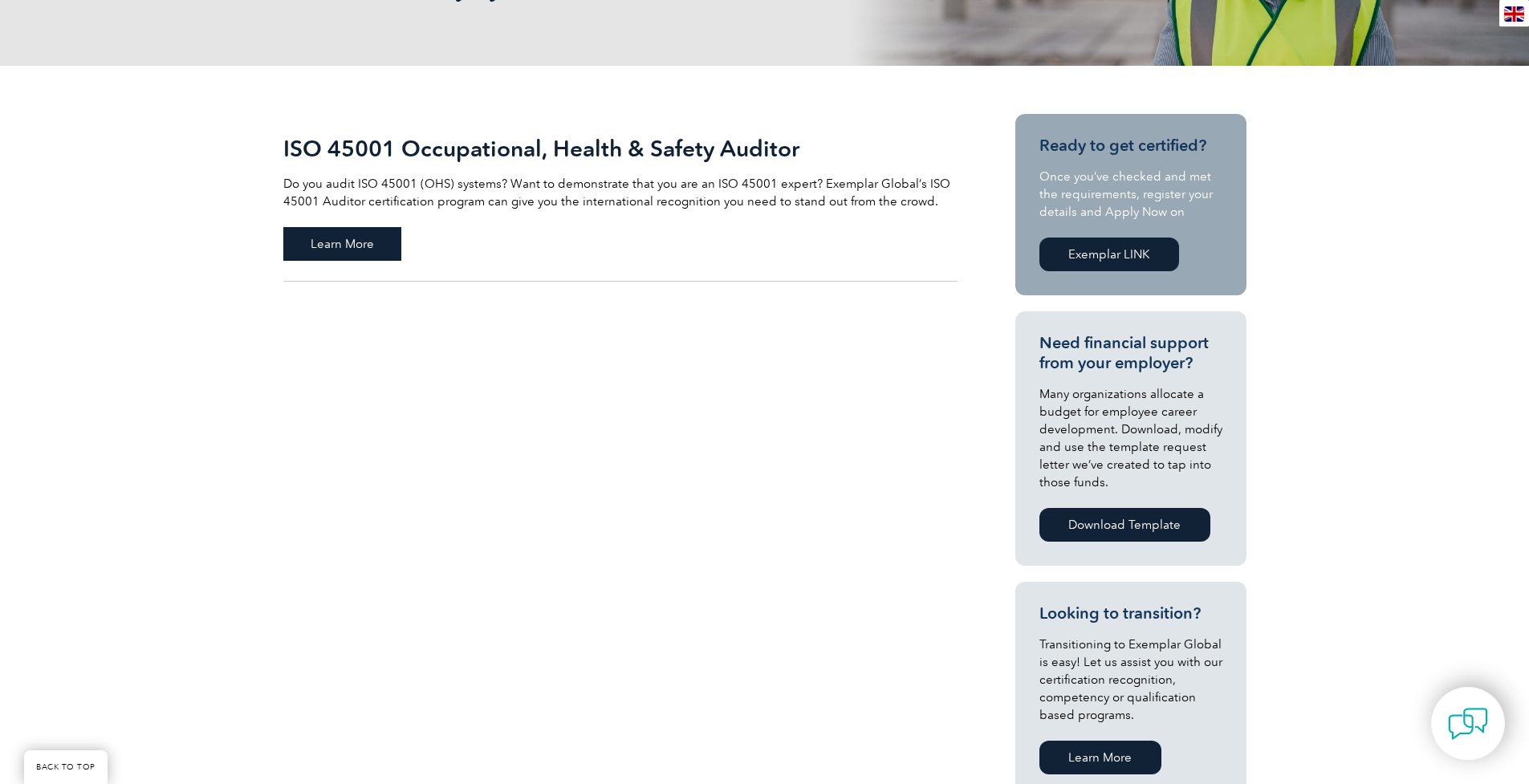
click at [338, 255] on span "Learn More" at bounding box center [342, 244] width 118 height 34
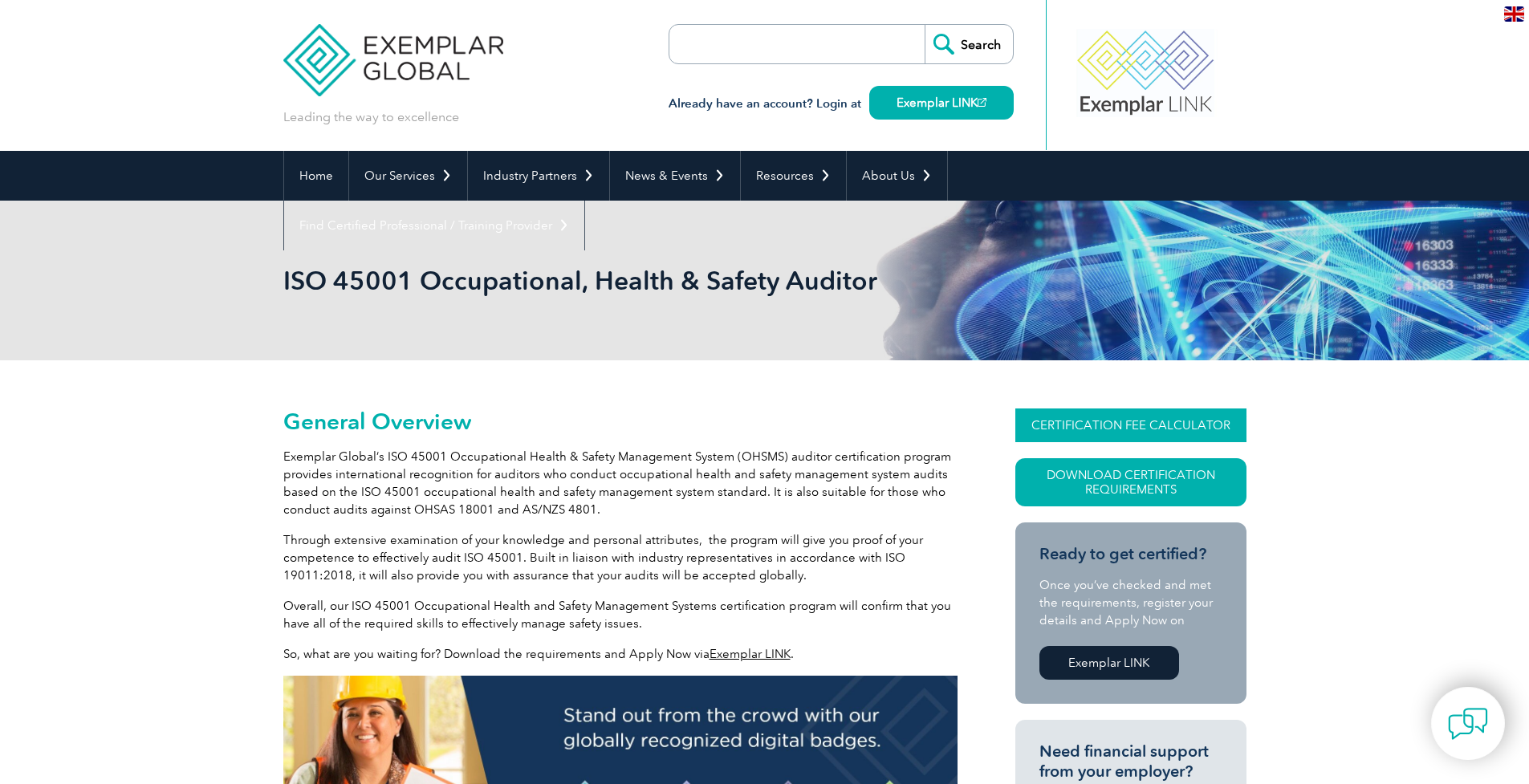
click at [1180, 428] on link "CERTIFICATION FEE CALCULATOR" at bounding box center [1130, 425] width 231 height 34
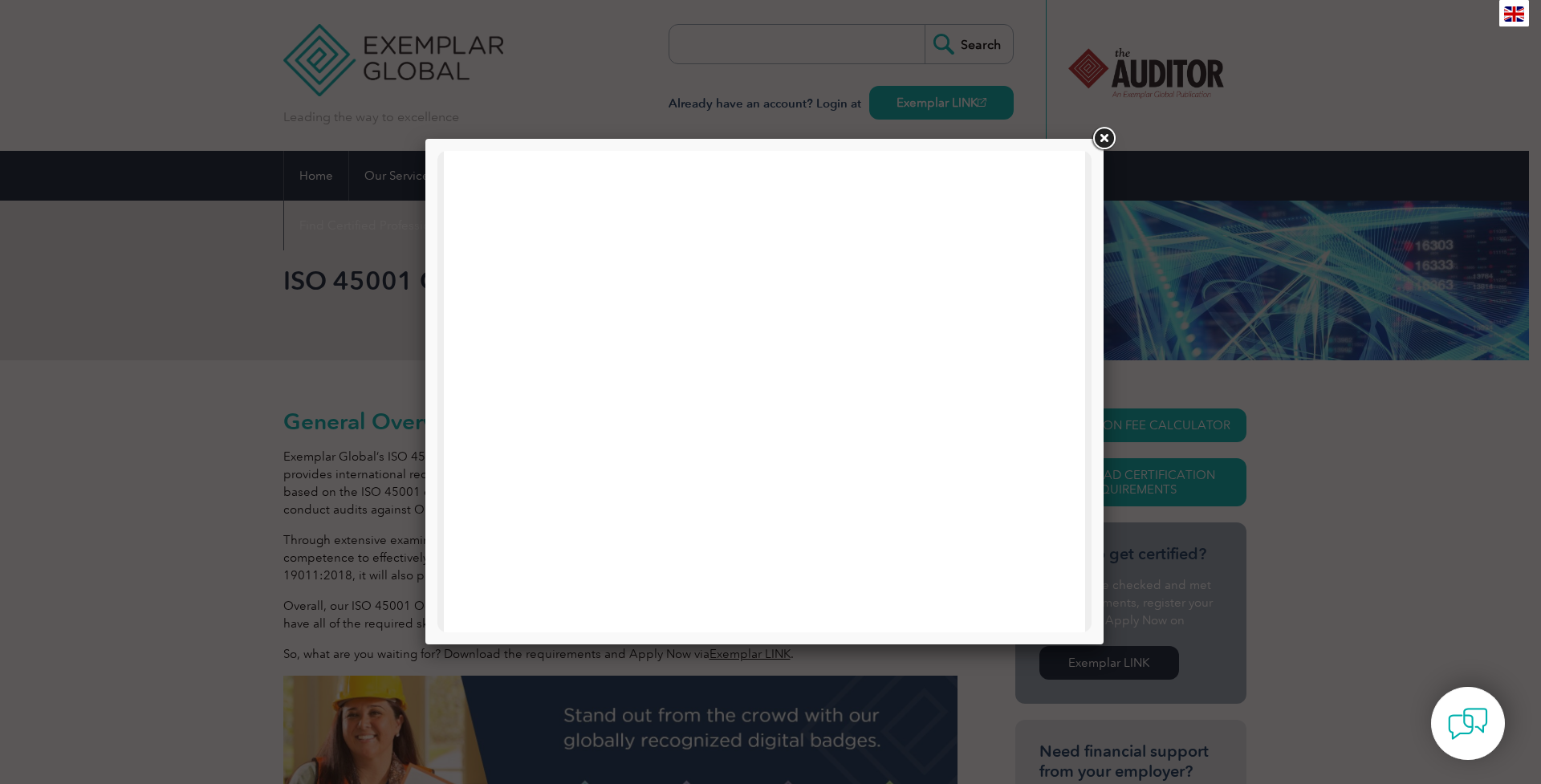
click at [1102, 140] on link at bounding box center [1104, 139] width 29 height 29
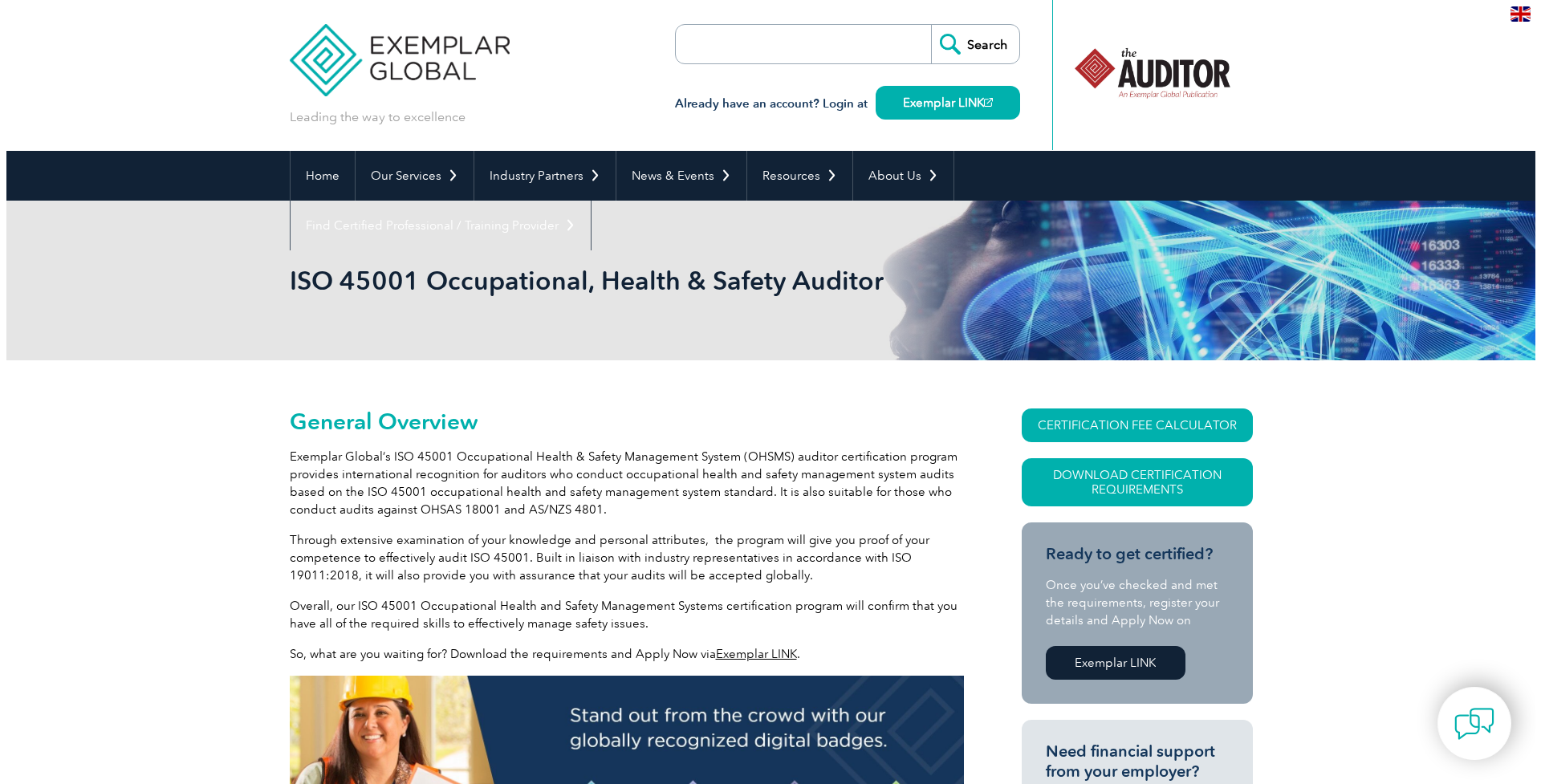
scroll to position [138, 0]
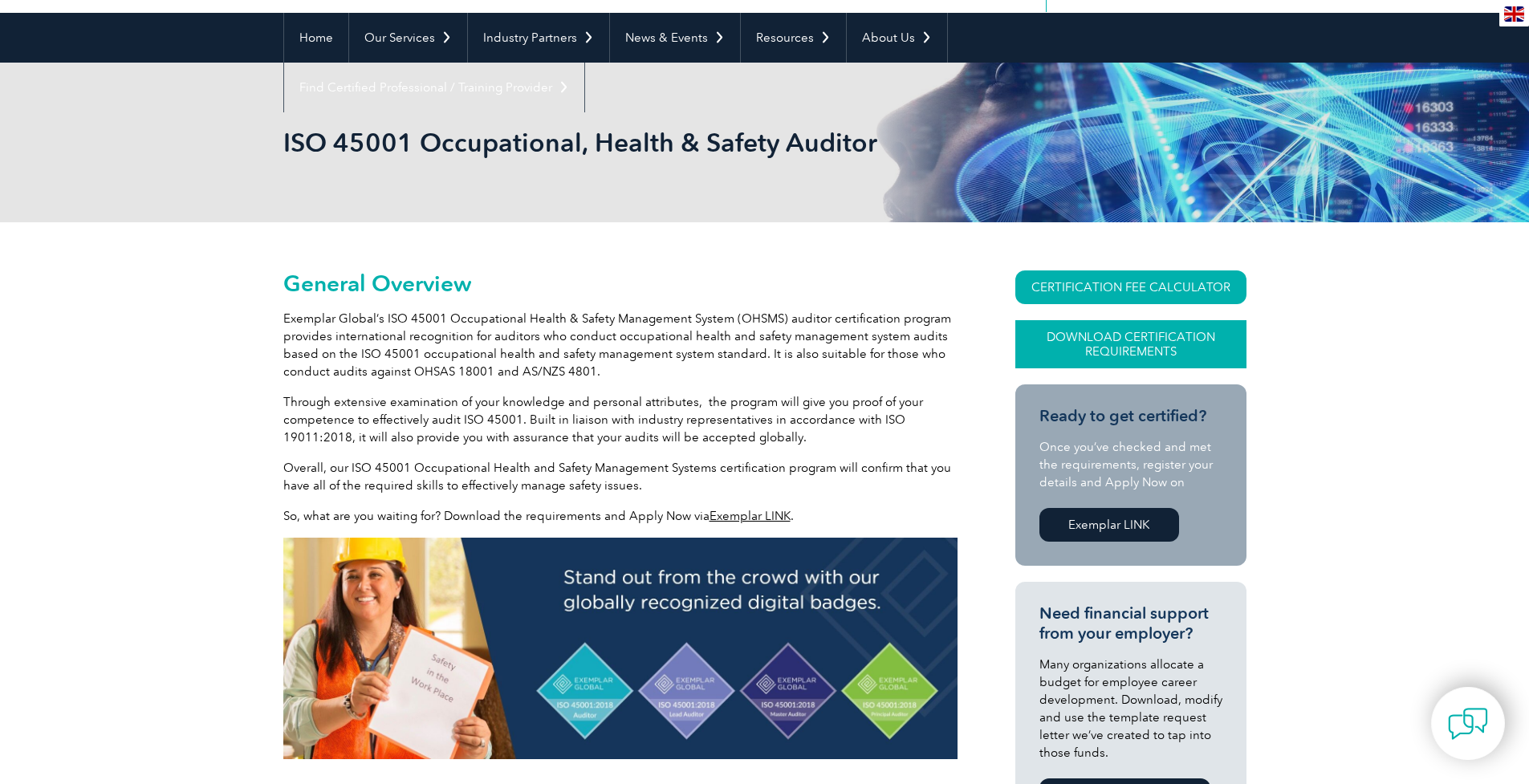
click at [1078, 361] on link "Download Certification Requirements" at bounding box center [1130, 344] width 231 height 48
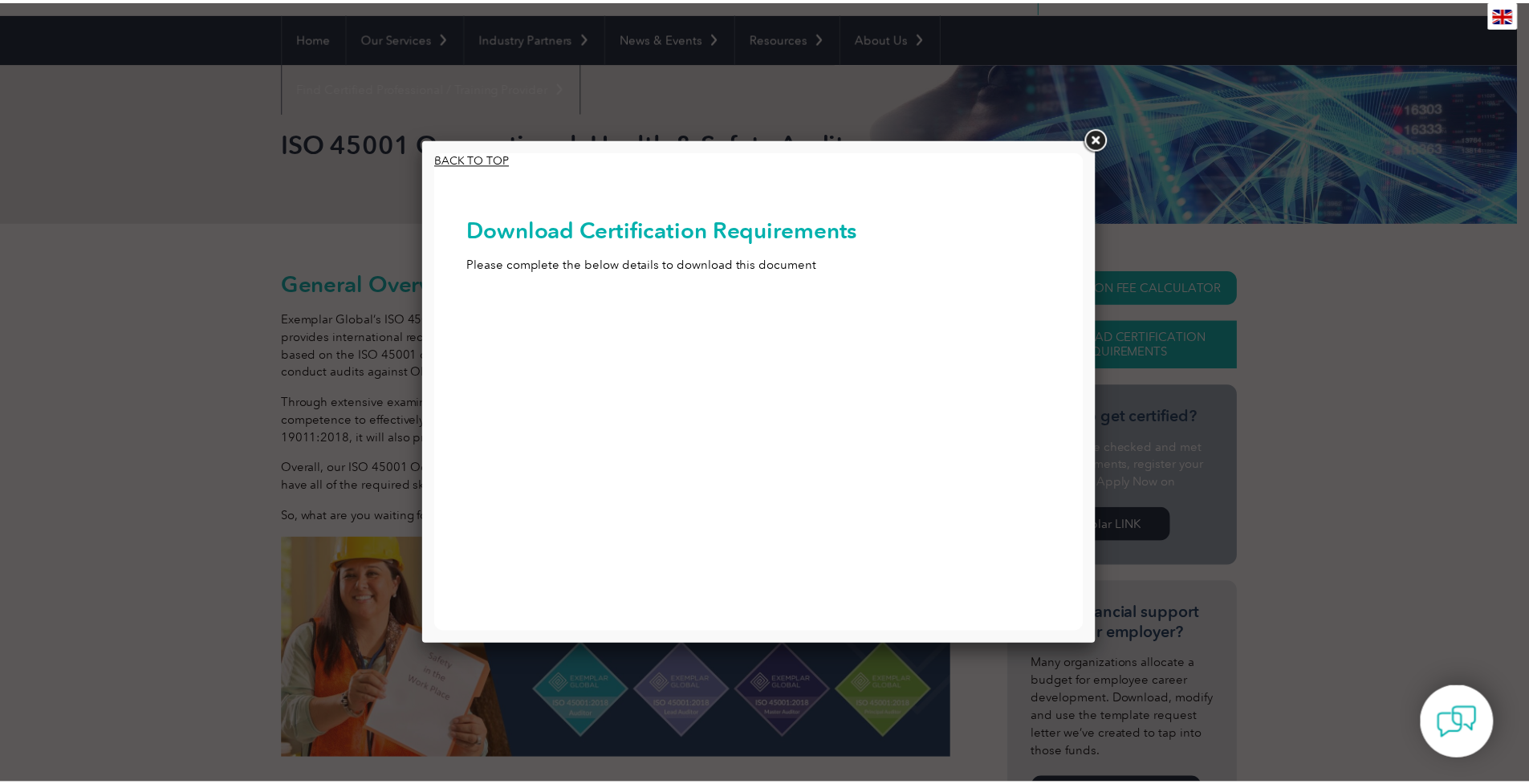
scroll to position [0, 0]
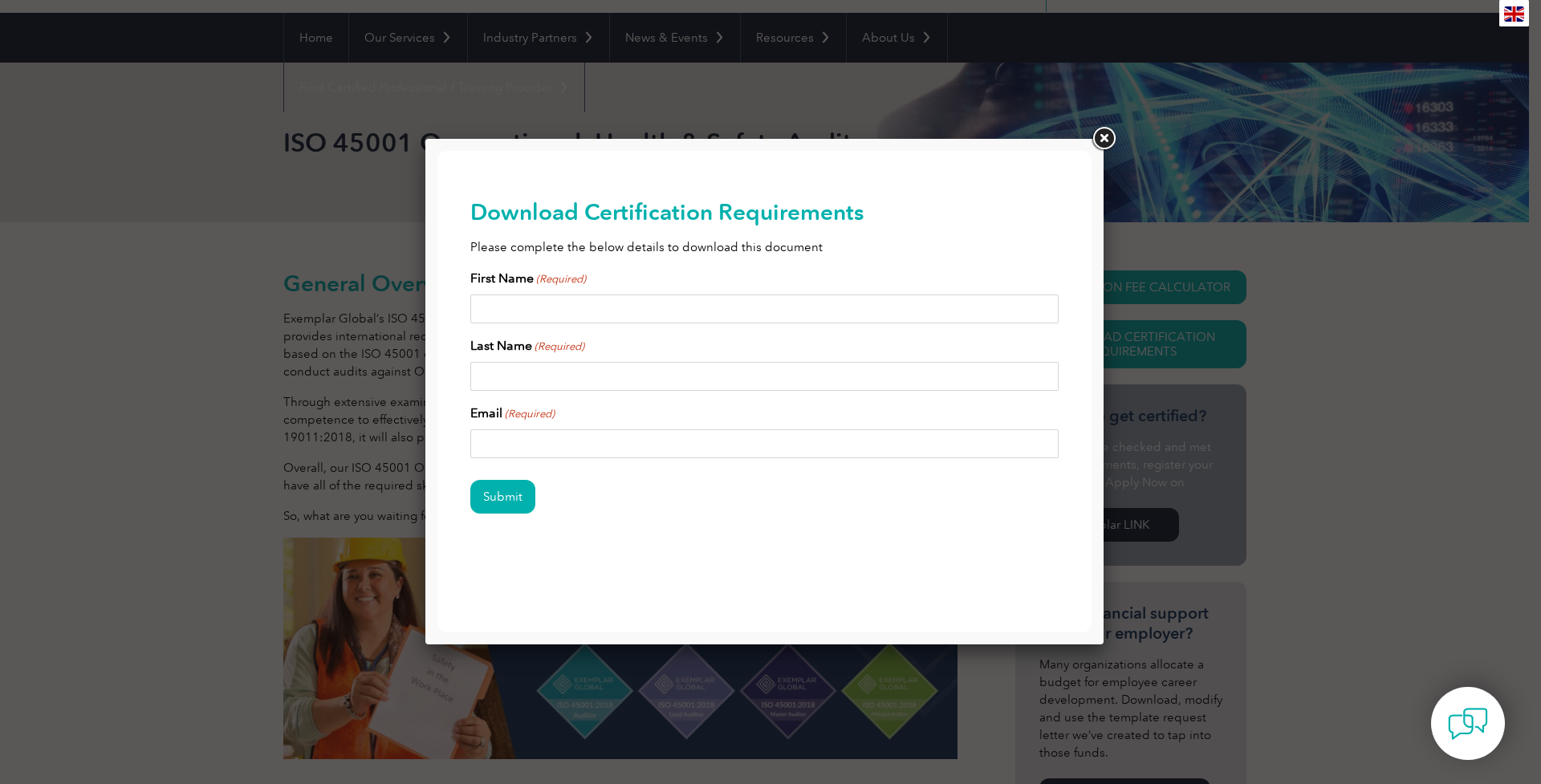
click at [1105, 137] on link at bounding box center [1104, 139] width 29 height 29
